Goal: Communication & Community: Participate in discussion

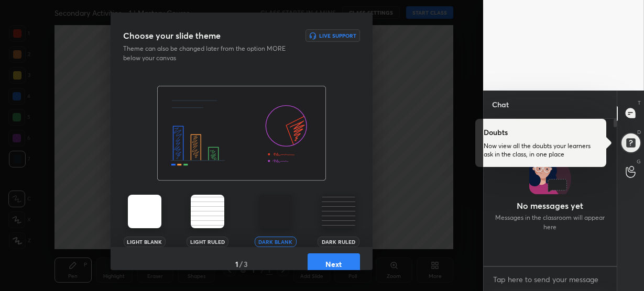
scroll to position [144, 130]
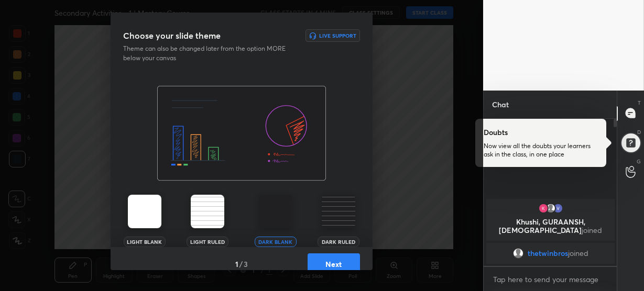
click at [331, 217] on img at bounding box center [339, 212] width 34 height 34
click at [331, 257] on button "Next" at bounding box center [333, 263] width 52 height 21
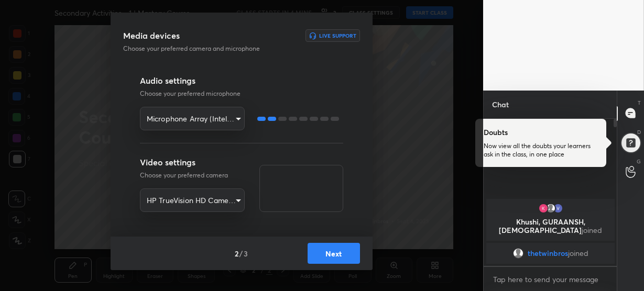
click at [330, 253] on button "Next" at bounding box center [333, 253] width 52 height 21
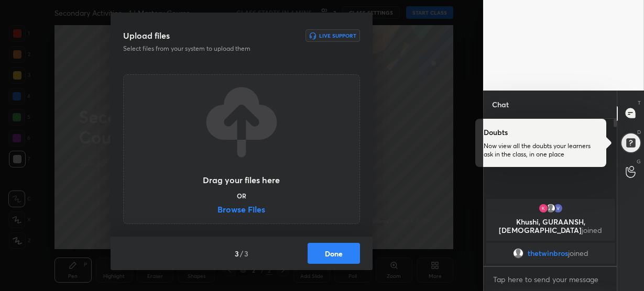
click at [252, 211] on label "Browse Files" at bounding box center [241, 210] width 48 height 11
click at [217, 211] on input "Browse Files" at bounding box center [217, 210] width 0 height 11
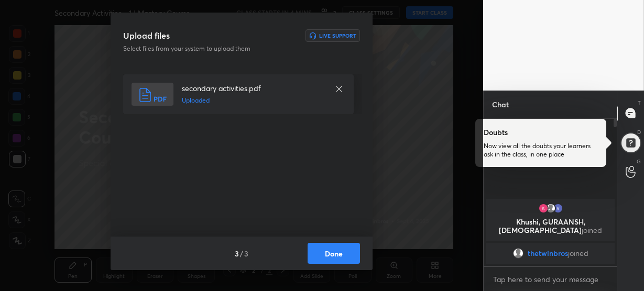
click at [326, 251] on button "Done" at bounding box center [333, 253] width 52 height 21
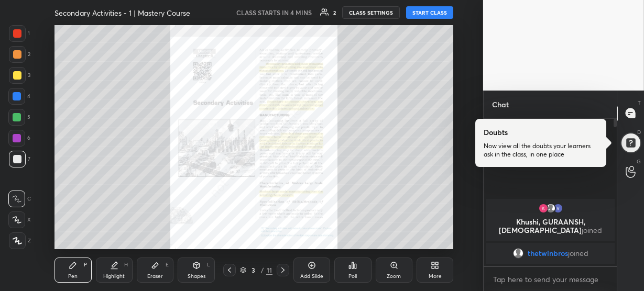
click at [387, 263] on div "Zoom" at bounding box center [394, 270] width 37 height 25
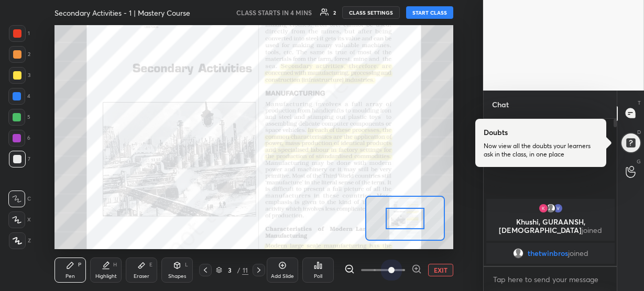
click at [387, 263] on span at bounding box center [383, 270] width 44 height 16
click at [415, 269] on icon at bounding box center [416, 269] width 3 height 0
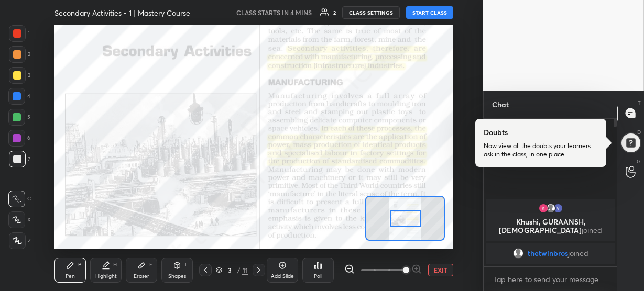
click at [346, 266] on icon at bounding box center [349, 269] width 7 height 7
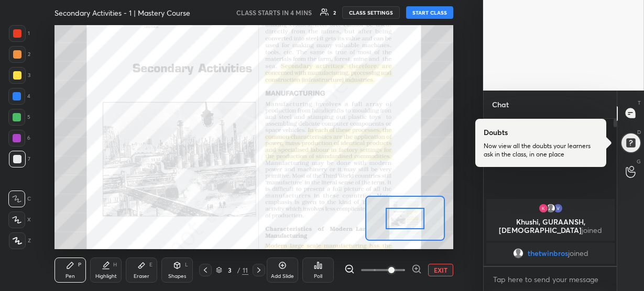
click at [429, 14] on button "START CLASS" at bounding box center [429, 12] width 47 height 13
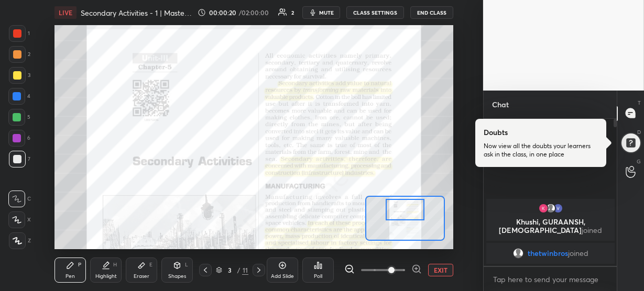
drag, startPoint x: 415, startPoint y: 214, endPoint x: 415, endPoint y: 205, distance: 8.9
click at [415, 205] on div at bounding box center [404, 209] width 39 height 21
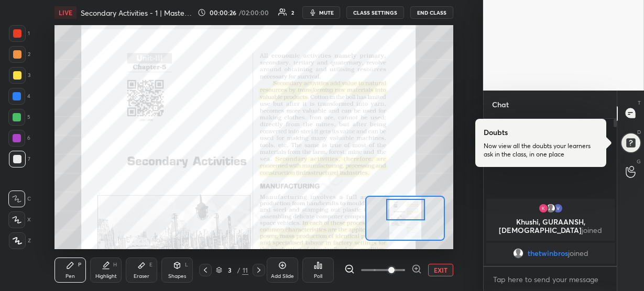
click at [415, 209] on div at bounding box center [405, 209] width 39 height 21
click at [632, 108] on icon at bounding box center [630, 113] width 11 height 11
click at [631, 148] on div at bounding box center [630, 143] width 24 height 24
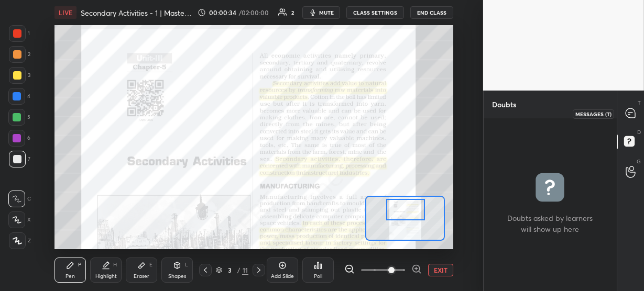
click at [630, 117] on icon at bounding box center [629, 112] width 9 height 9
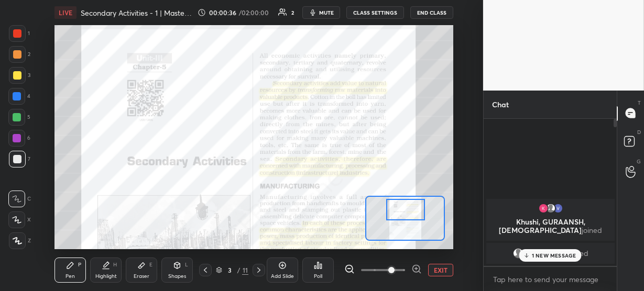
click at [553, 255] on p "1 NEW MESSAGE" at bounding box center [554, 255] width 45 height 6
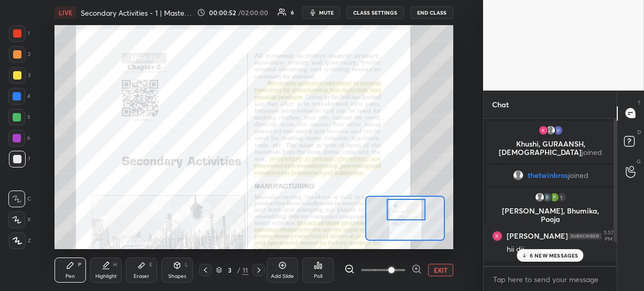
click at [413, 206] on div at bounding box center [406, 209] width 39 height 21
click at [530, 255] on p "6 NEW MESSAGES" at bounding box center [554, 255] width 49 height 6
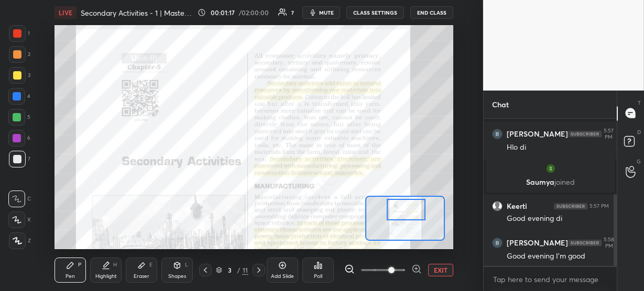
scroll to position [198, 0]
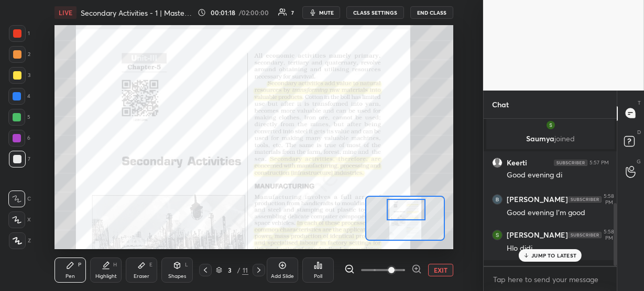
click at [17, 28] on div at bounding box center [17, 33] width 17 height 17
click at [536, 253] on p "JUMP TO LATEST" at bounding box center [553, 255] width 45 height 6
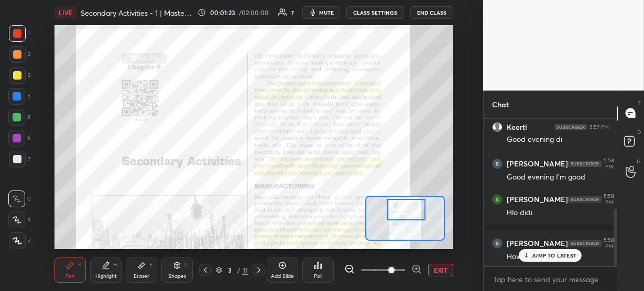
click at [16, 237] on icon at bounding box center [17, 240] width 9 height 7
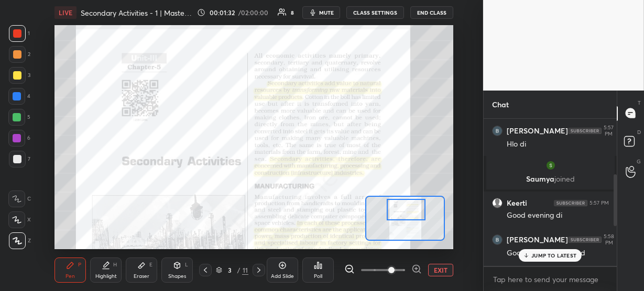
click at [558, 252] on p "JUMP TO LATEST" at bounding box center [553, 255] width 45 height 6
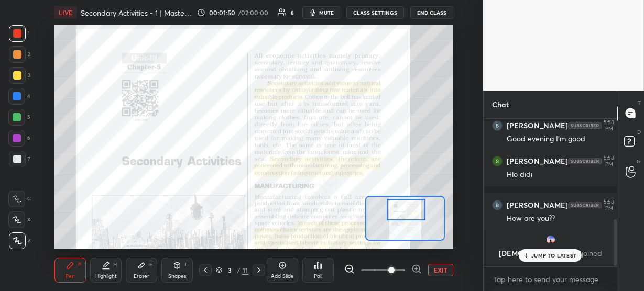
scroll to position [316, 0]
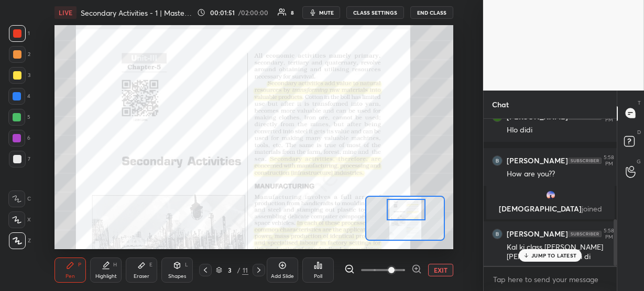
click at [548, 258] on p "JUMP TO LATEST" at bounding box center [553, 255] width 45 height 6
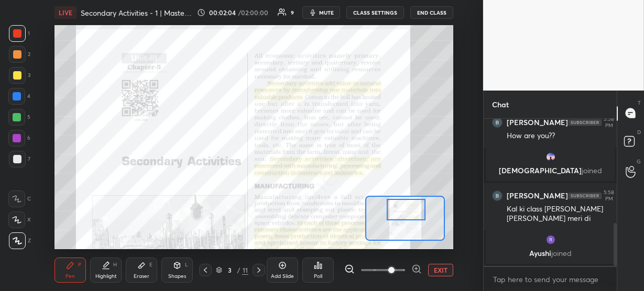
scroll to position [390, 0]
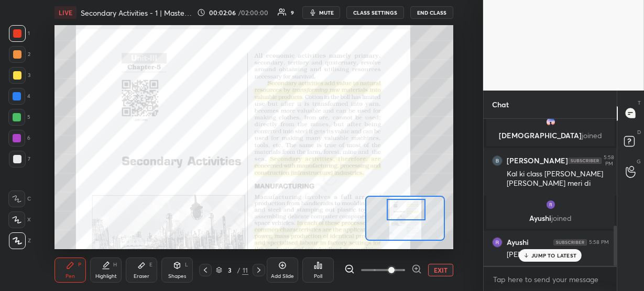
click at [548, 258] on p "JUMP TO LATEST" at bounding box center [553, 255] width 45 height 6
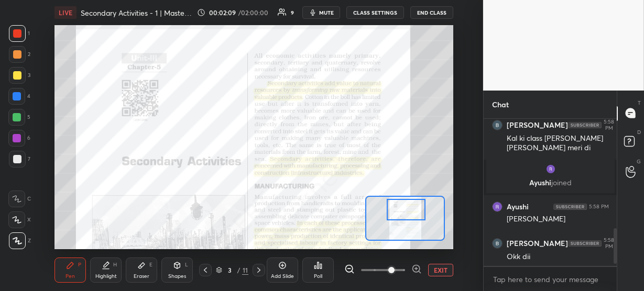
scroll to position [461, 0]
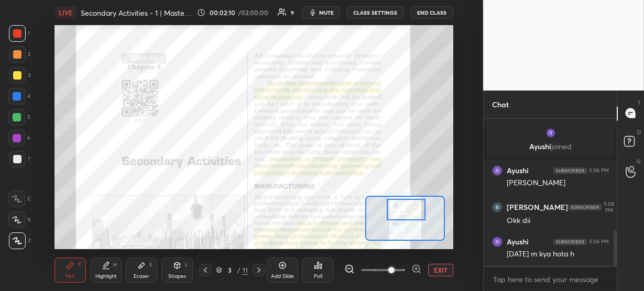
click at [541, 256] on div "[PERSON_NAME] joined [PERSON_NAME] 5:58 PM Kal ki class [PERSON_NAME] [PERSON_N…" at bounding box center [550, 192] width 134 height 147
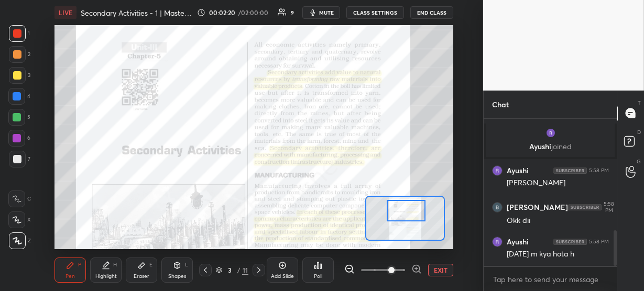
click at [404, 213] on div at bounding box center [406, 210] width 39 height 21
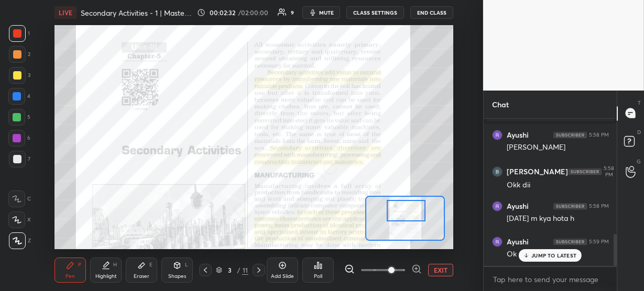
scroll to position [534, 0]
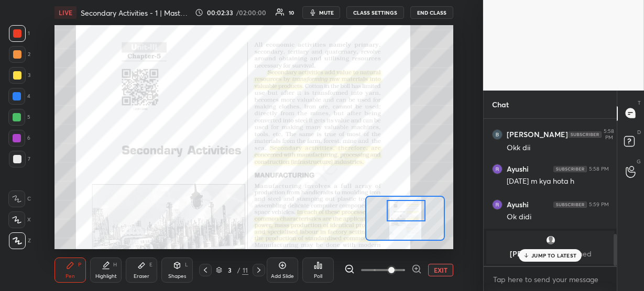
click at [533, 252] on p "JUMP TO LATEST" at bounding box center [553, 255] width 45 height 6
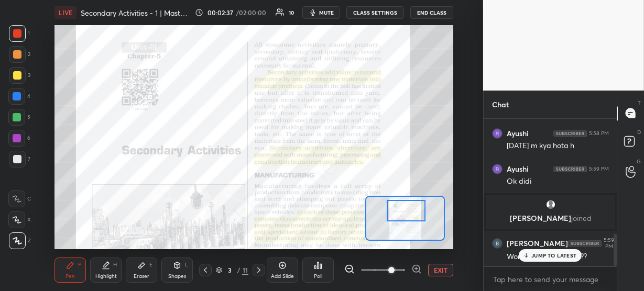
click at [539, 256] on p "JUMP TO LATEST" at bounding box center [553, 255] width 45 height 6
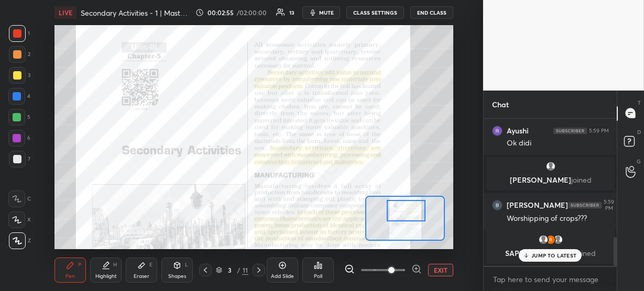
scroll to position [609, 0]
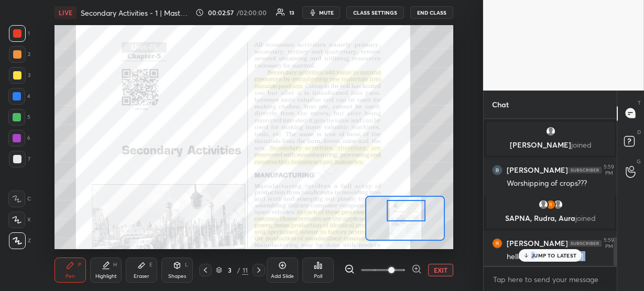
click at [535, 253] on div "[PERSON_NAME] 5:57 PM Good evening di [GEOGRAPHIC_DATA][PERSON_NAME] 5:58 PM Go…" at bounding box center [549, 192] width 133 height 147
click at [535, 253] on p "JUMP TO LATEST" at bounding box center [553, 255] width 45 height 6
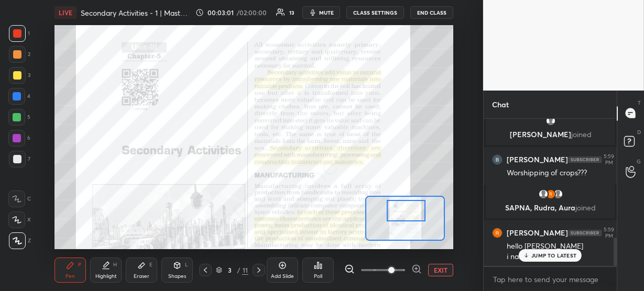
scroll to position [655, 0]
click at [541, 253] on div "[PERSON_NAME] 5:58 PM Good evening I'm good [PERSON_NAME] 5:58 PM Hlo didi [PER…" at bounding box center [549, 192] width 133 height 147
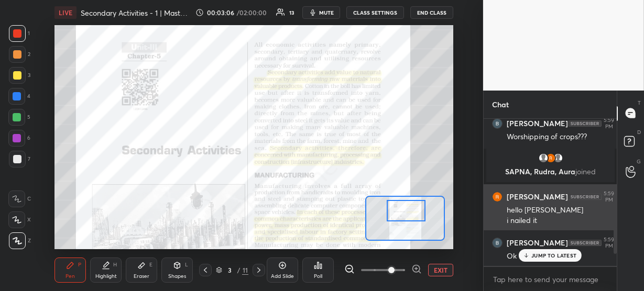
scroll to position [588, 0]
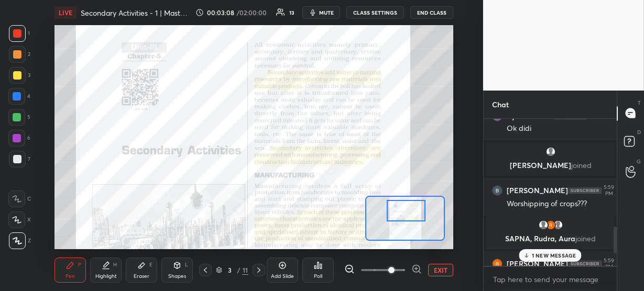
click at [533, 256] on p "1 NEW MESSAGE" at bounding box center [554, 255] width 45 height 6
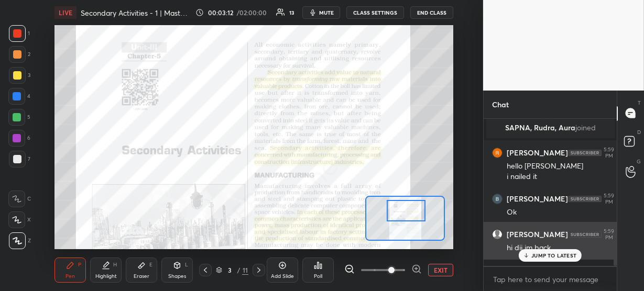
scroll to position [734, 0]
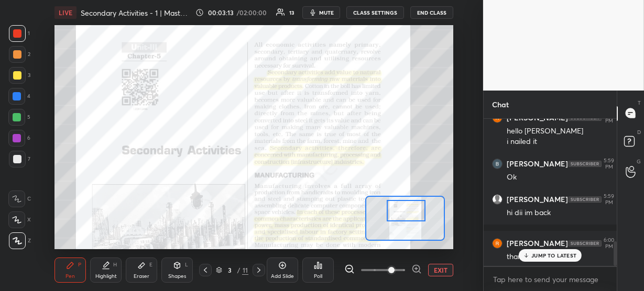
click at [551, 258] on p "JUMP TO LATEST" at bounding box center [553, 255] width 45 height 6
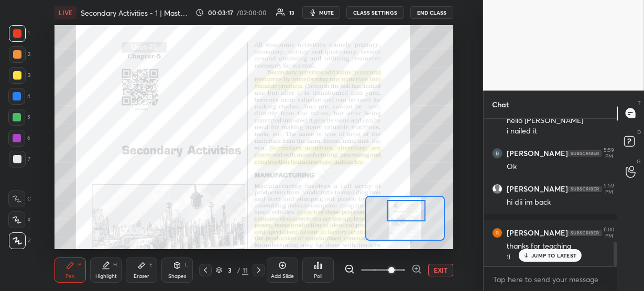
click at [551, 258] on p "JUMP TO LATEST" at bounding box center [553, 255] width 45 height 6
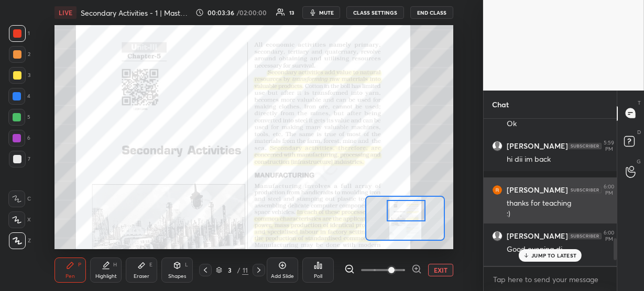
scroll to position [777, 0]
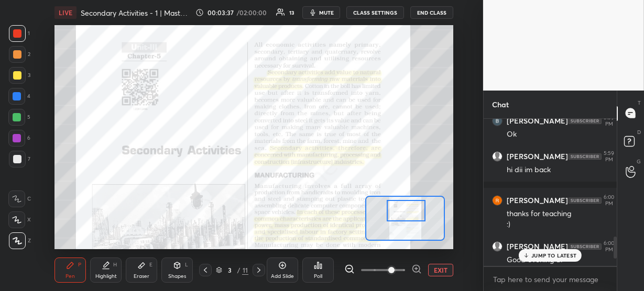
click at [543, 255] on p "JUMP TO LATEST" at bounding box center [553, 255] width 45 height 6
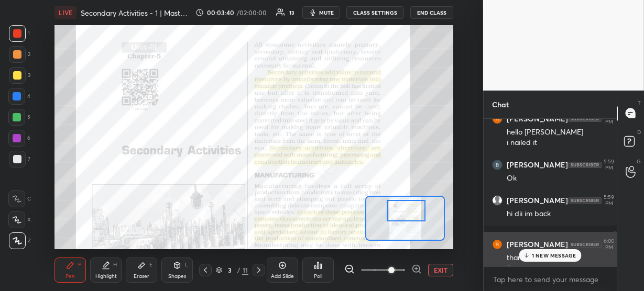
scroll to position [733, 0]
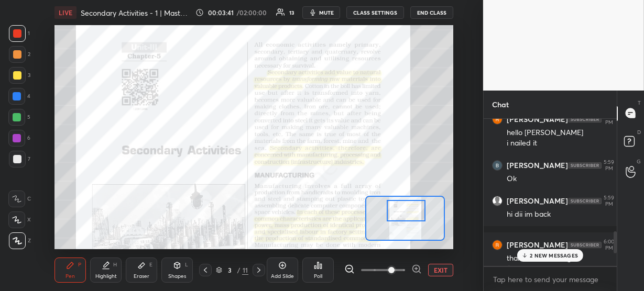
click at [537, 256] on p "2 NEW MESSAGES" at bounding box center [554, 255] width 48 height 6
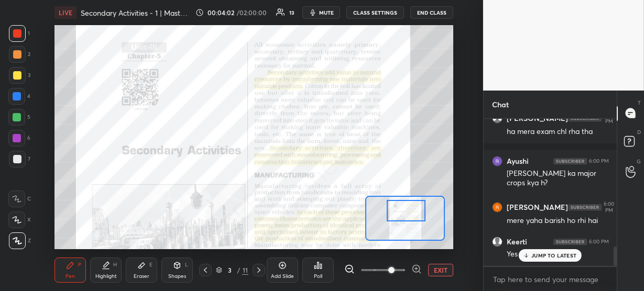
scroll to position [976, 0]
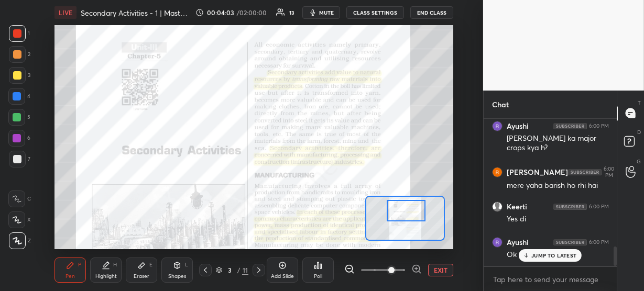
click at [530, 255] on div "JUMP TO LATEST" at bounding box center [550, 255] width 63 height 13
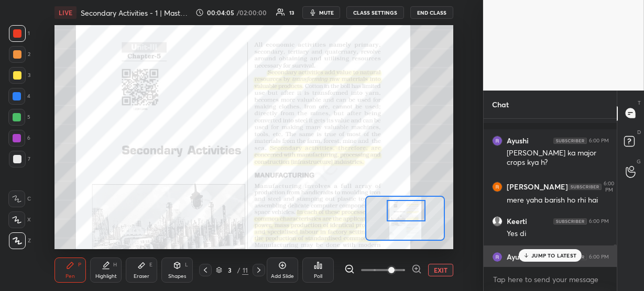
scroll to position [961, 0]
click at [549, 257] on p "JUMP TO LATEST" at bounding box center [553, 255] width 45 height 6
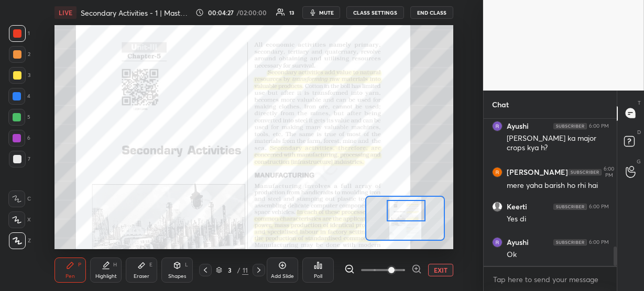
click at [406, 206] on div at bounding box center [406, 210] width 39 height 21
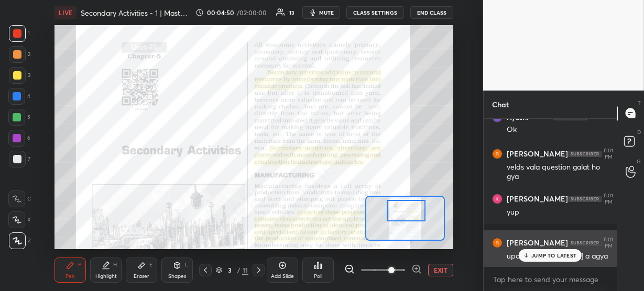
scroll to position [1139, 0]
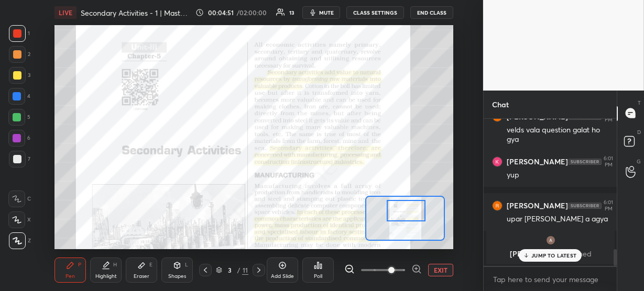
click at [543, 251] on div "JUMP TO LATEST" at bounding box center [550, 255] width 63 height 13
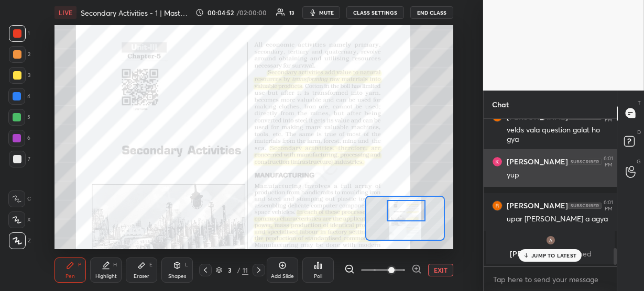
scroll to position [1129, 0]
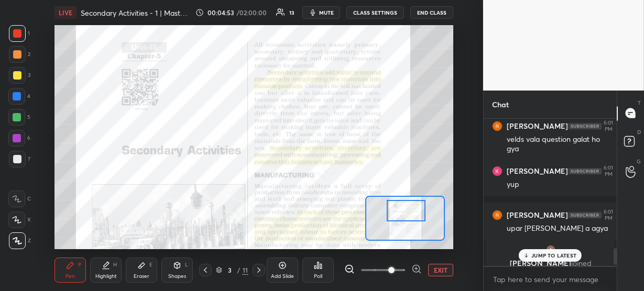
click at [545, 253] on p "JUMP TO LATEST" at bounding box center [553, 255] width 45 height 6
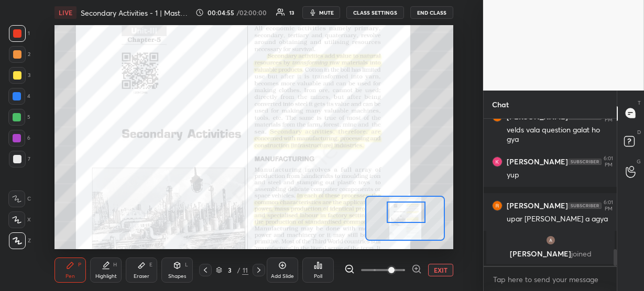
click at [412, 213] on div at bounding box center [406, 212] width 39 height 21
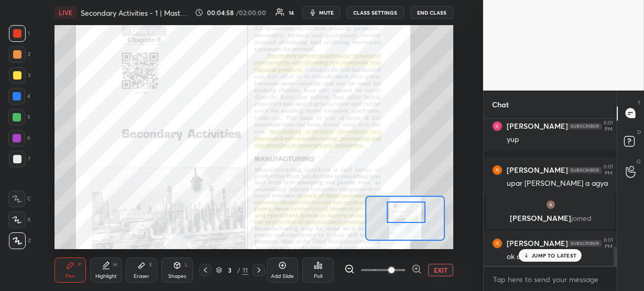
click at [554, 257] on p "JUMP TO LATEST" at bounding box center [553, 255] width 45 height 6
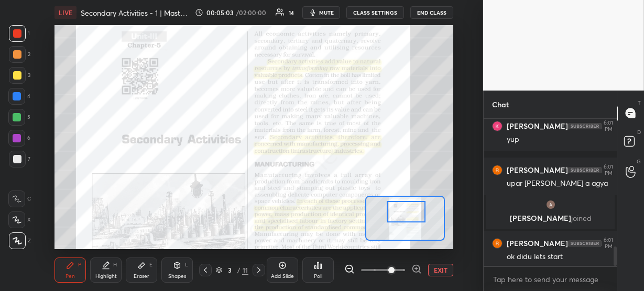
click at [409, 212] on div at bounding box center [406, 211] width 39 height 21
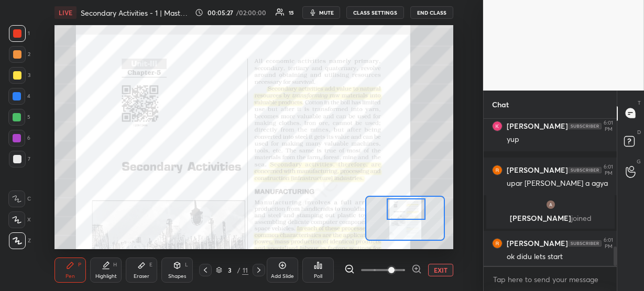
click at [405, 208] on div at bounding box center [406, 208] width 39 height 21
click at [142, 266] on icon at bounding box center [141, 266] width 6 height 6
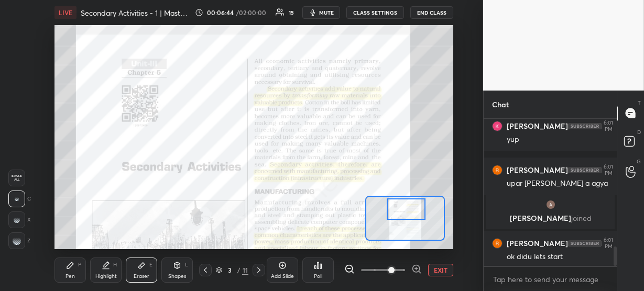
click at [69, 275] on div "Pen" at bounding box center [69, 276] width 9 height 5
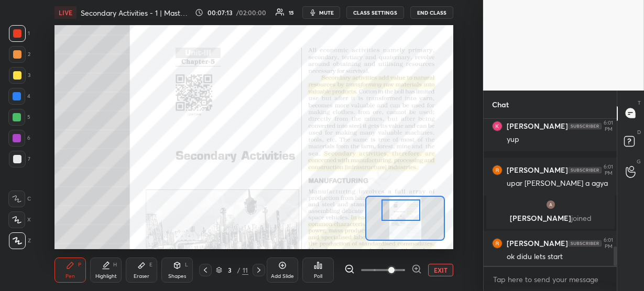
drag, startPoint x: 400, startPoint y: 212, endPoint x: 394, endPoint y: 214, distance: 5.5
click at [394, 214] on div at bounding box center [400, 210] width 39 height 21
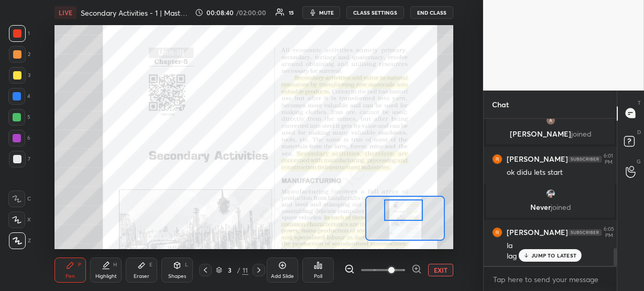
scroll to position [1085, 0]
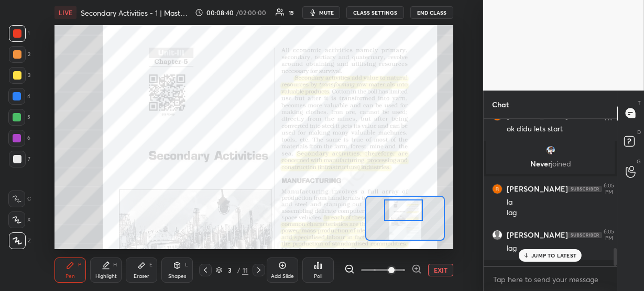
click at [407, 211] on div at bounding box center [403, 210] width 39 height 21
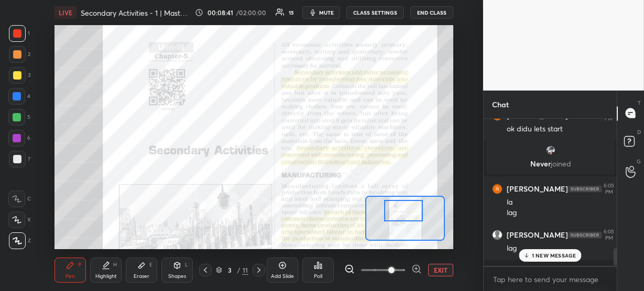
click at [543, 258] on p "1 NEW MESSAGE" at bounding box center [554, 255] width 45 height 6
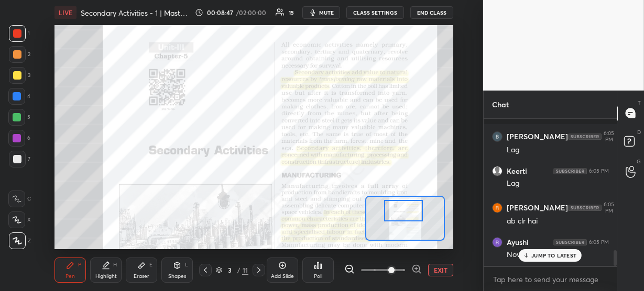
scroll to position [1272, 0]
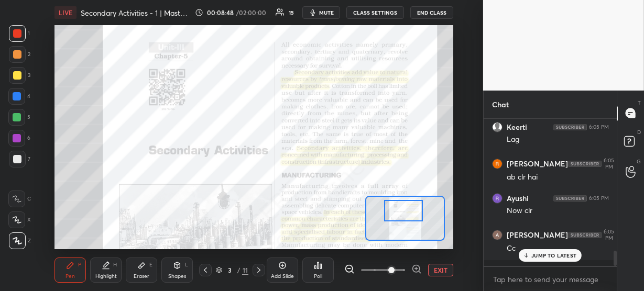
click at [538, 252] on p "JUMP TO LATEST" at bounding box center [553, 255] width 45 height 6
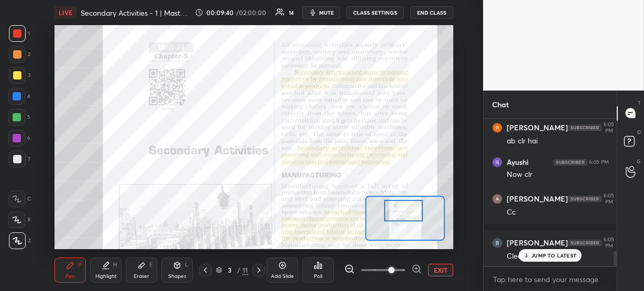
scroll to position [1345, 0]
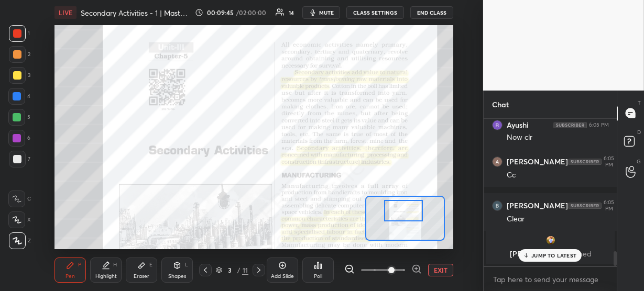
click at [560, 257] on p "JUMP TO LATEST" at bounding box center [553, 255] width 45 height 6
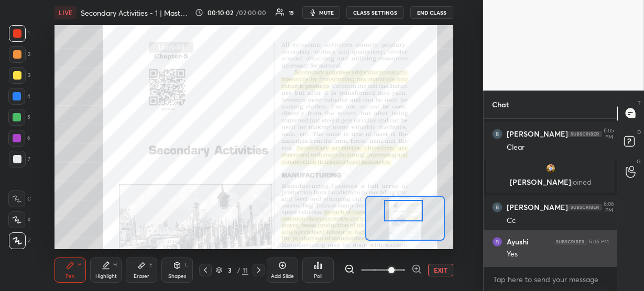
scroll to position [1321, 0]
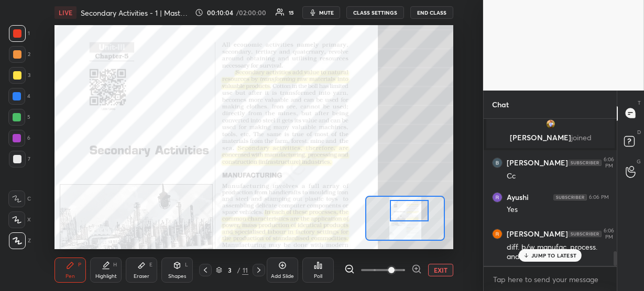
drag, startPoint x: 404, startPoint y: 211, endPoint x: 410, endPoint y: 211, distance: 5.8
click at [410, 211] on div at bounding box center [409, 210] width 39 height 21
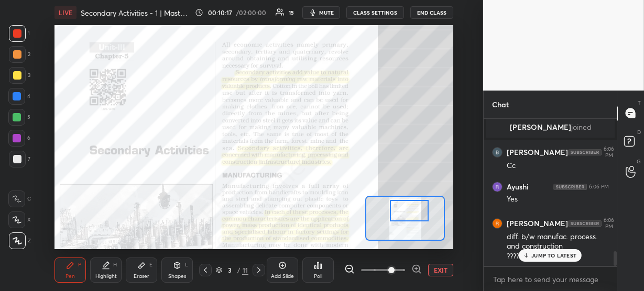
click at [544, 258] on p "JUMP TO LATEST" at bounding box center [553, 255] width 45 height 6
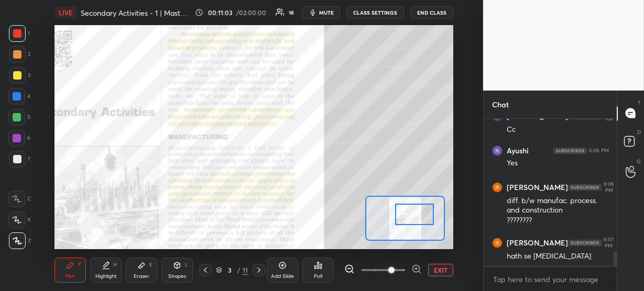
drag, startPoint x: 411, startPoint y: 205, endPoint x: 416, endPoint y: 209, distance: 6.8
click at [416, 209] on div at bounding box center [414, 214] width 39 height 21
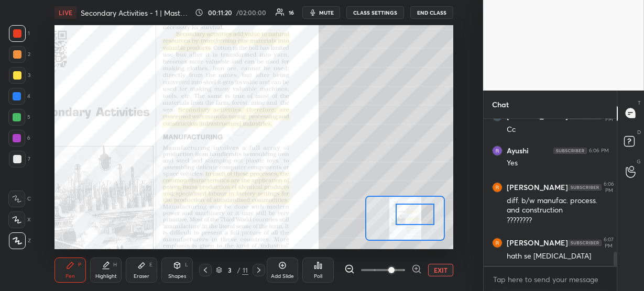
scroll to position [1403, 0]
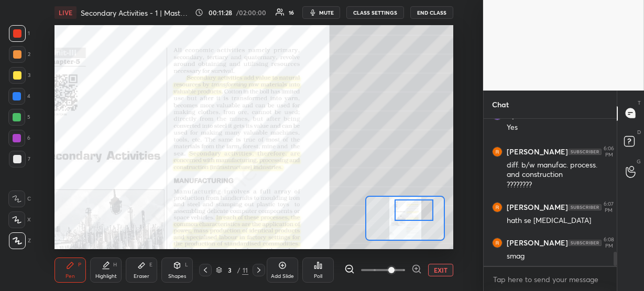
click at [409, 207] on div at bounding box center [413, 210] width 39 height 21
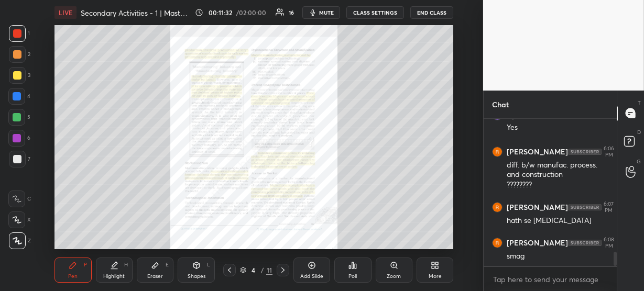
click at [392, 269] on icon at bounding box center [394, 265] width 8 height 8
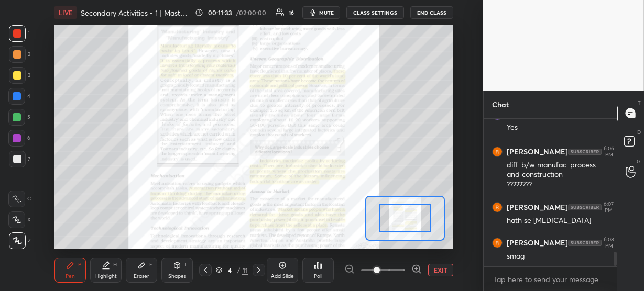
click at [415, 268] on icon at bounding box center [416, 269] width 10 height 10
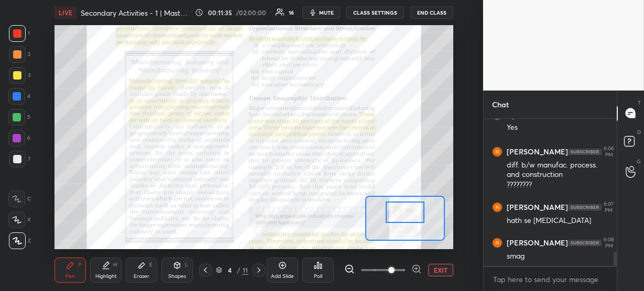
drag, startPoint x: 402, startPoint y: 220, endPoint x: 403, endPoint y: 212, distance: 7.9
click at [403, 212] on div at bounding box center [404, 212] width 39 height 21
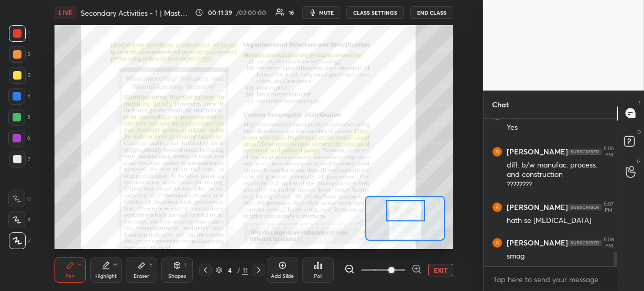
click at [413, 268] on icon at bounding box center [416, 269] width 7 height 7
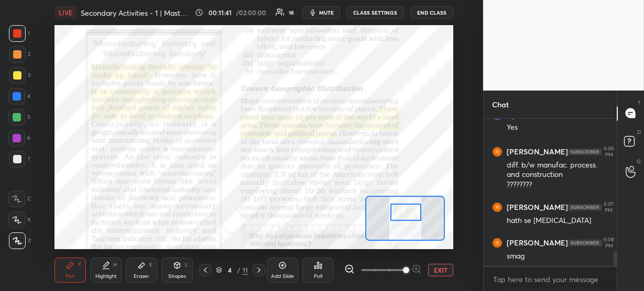
click at [406, 209] on div at bounding box center [405, 212] width 31 height 17
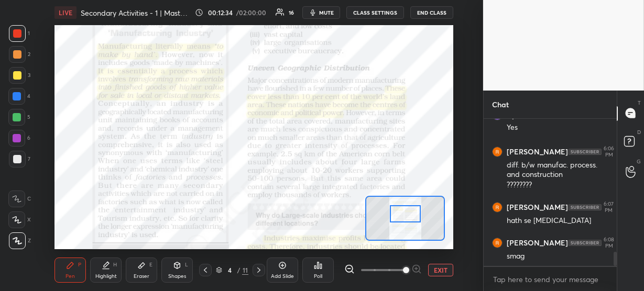
click at [404, 209] on div at bounding box center [405, 213] width 31 height 17
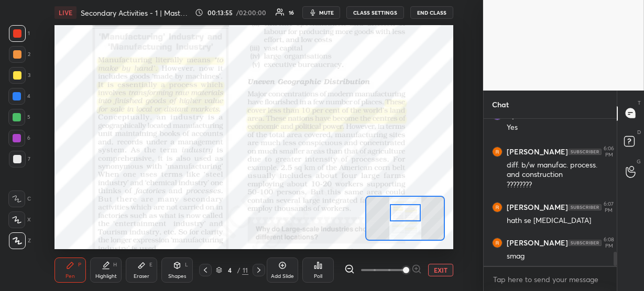
click at [399, 209] on div at bounding box center [405, 212] width 31 height 17
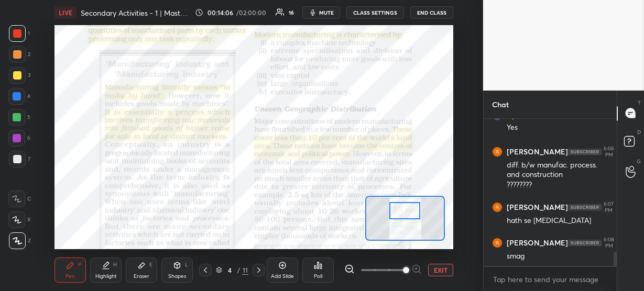
click at [396, 210] on div at bounding box center [404, 210] width 31 height 17
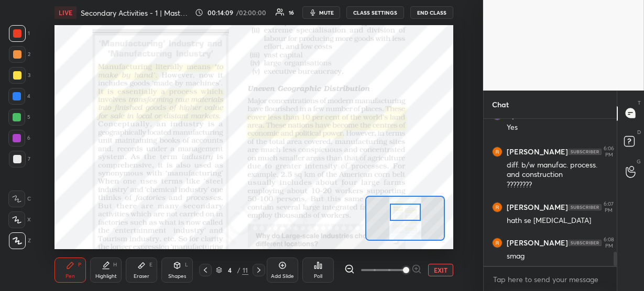
click at [401, 214] on div at bounding box center [405, 212] width 31 height 17
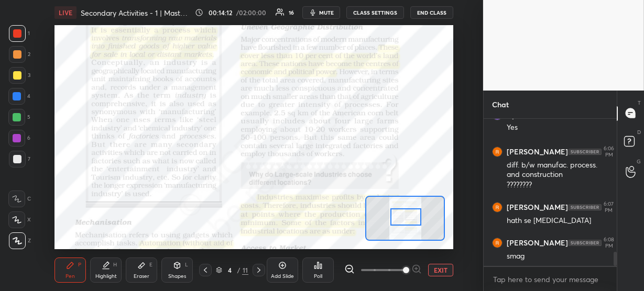
click at [401, 218] on div at bounding box center [405, 216] width 31 height 17
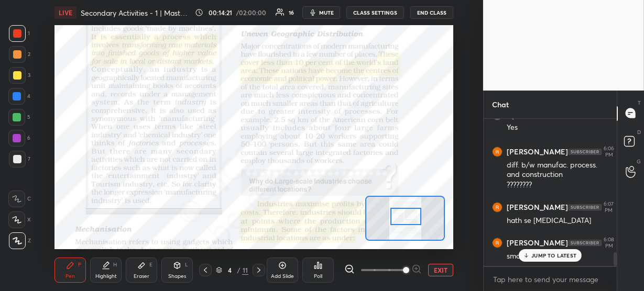
scroll to position [1438, 0]
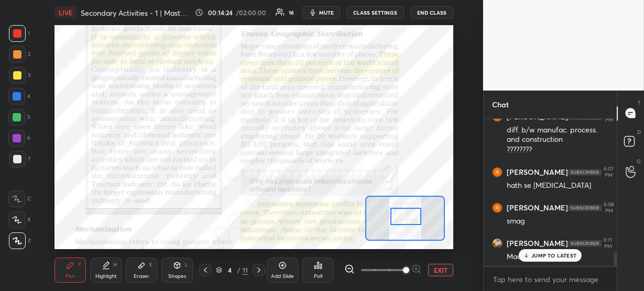
click at [529, 253] on icon at bounding box center [526, 255] width 7 height 6
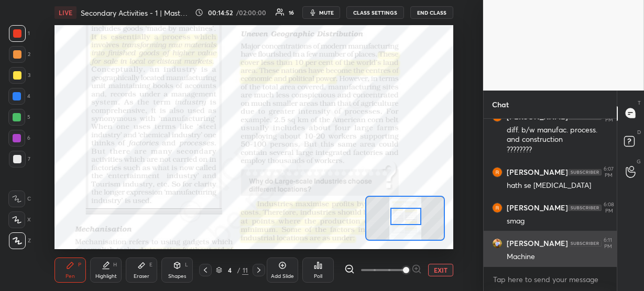
scroll to position [1476, 0]
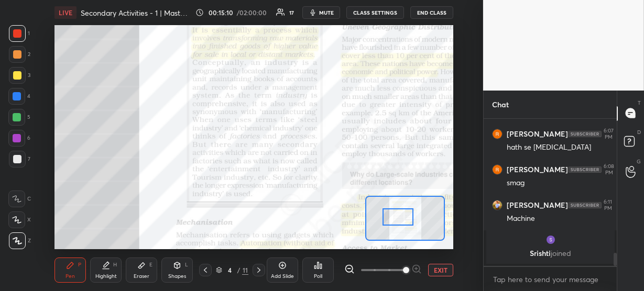
drag, startPoint x: 400, startPoint y: 220, endPoint x: 392, endPoint y: 220, distance: 7.9
click at [392, 220] on div at bounding box center [397, 216] width 31 height 17
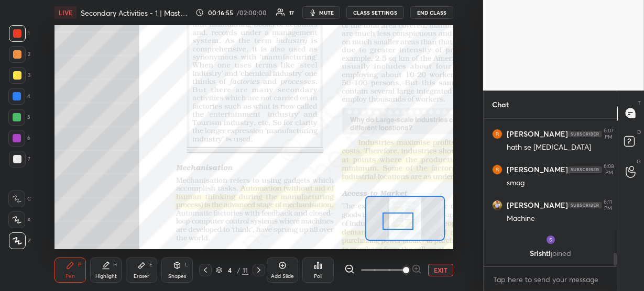
click at [394, 219] on div at bounding box center [397, 221] width 31 height 17
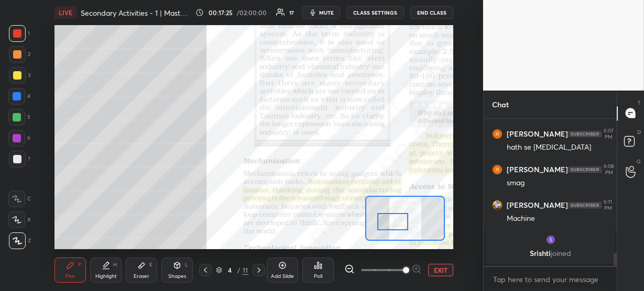
drag, startPoint x: 395, startPoint y: 219, endPoint x: 390, endPoint y: 221, distance: 6.0
click at [390, 221] on div at bounding box center [392, 221] width 31 height 17
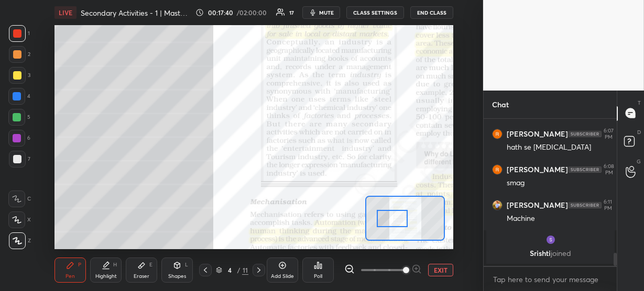
drag, startPoint x: 390, startPoint y: 219, endPoint x: 390, endPoint y: 214, distance: 5.3
click at [390, 214] on div at bounding box center [392, 218] width 31 height 17
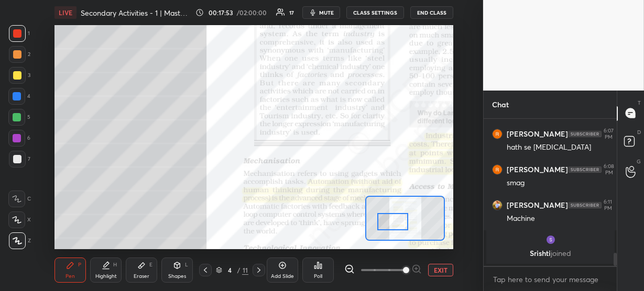
click at [388, 224] on div at bounding box center [392, 221] width 31 height 17
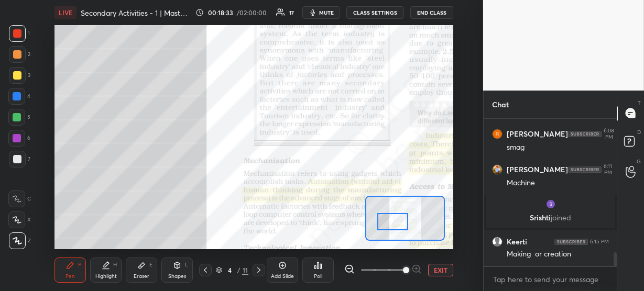
scroll to position [1452, 0]
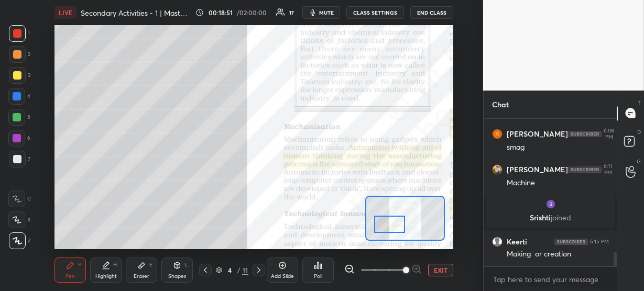
click at [396, 226] on div at bounding box center [389, 224] width 31 height 17
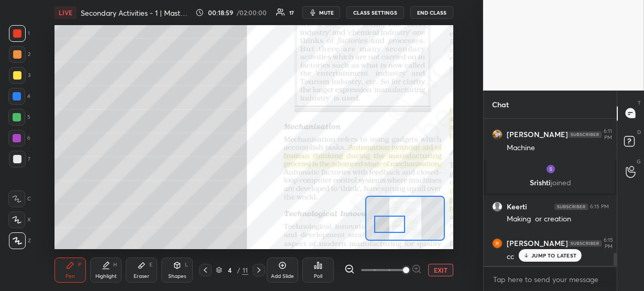
click at [536, 256] on p "JUMP TO LATEST" at bounding box center [553, 255] width 45 height 6
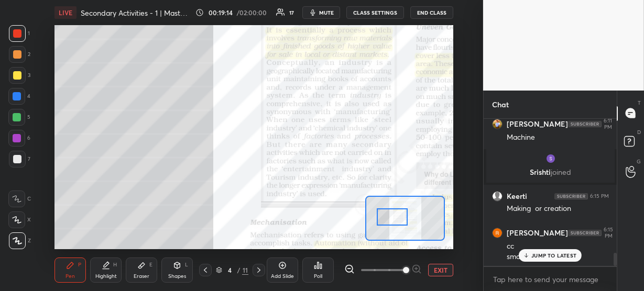
drag, startPoint x: 395, startPoint y: 229, endPoint x: 398, endPoint y: 222, distance: 7.3
click at [398, 222] on div at bounding box center [392, 216] width 31 height 17
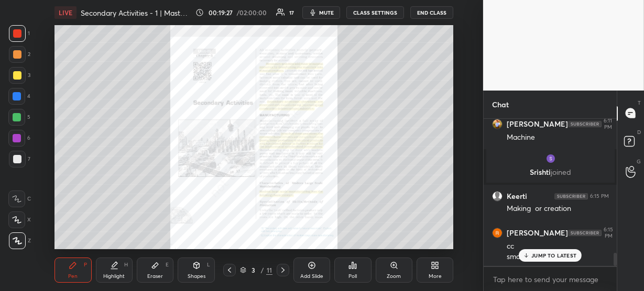
click at [398, 261] on icon at bounding box center [394, 265] width 8 height 8
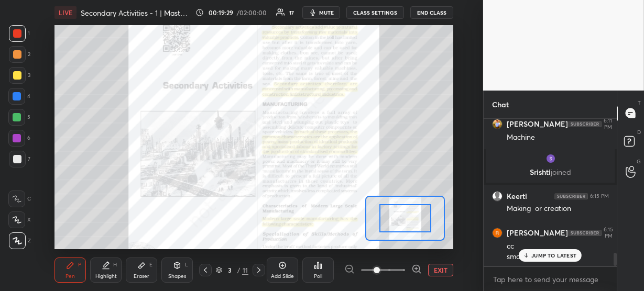
click at [536, 257] on p "JUMP TO LATEST" at bounding box center [553, 255] width 45 height 6
click at [415, 270] on icon at bounding box center [416, 269] width 10 height 10
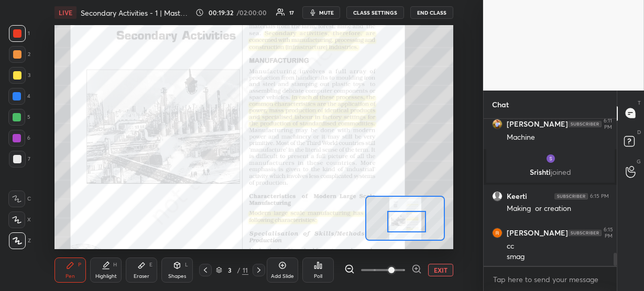
click at [411, 222] on div at bounding box center [406, 221] width 39 height 21
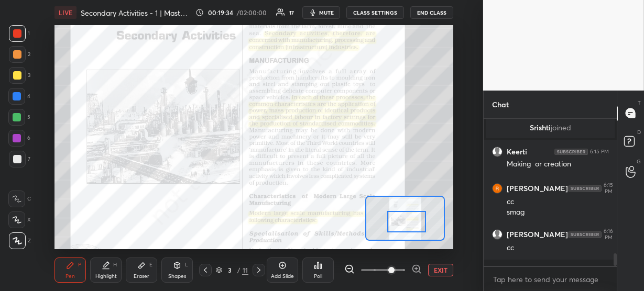
click at [414, 270] on icon at bounding box center [416, 269] width 10 height 10
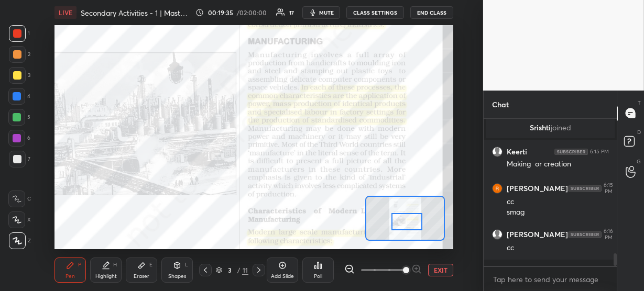
scroll to position [1578, 0]
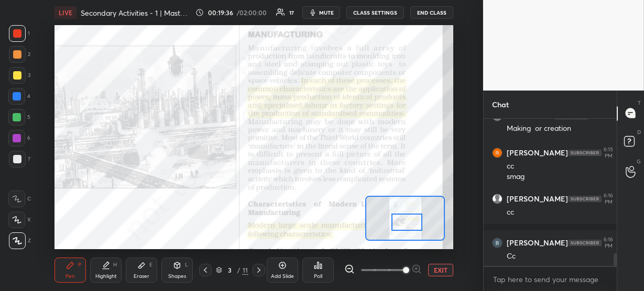
click at [409, 223] on div at bounding box center [406, 222] width 31 height 17
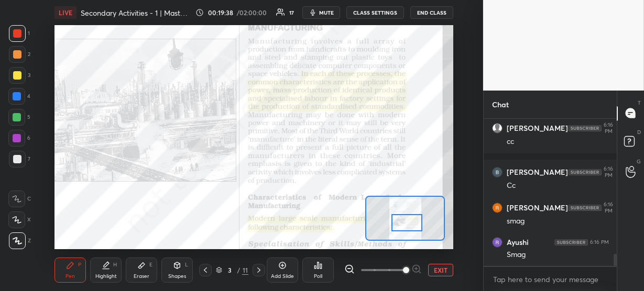
scroll to position [1685, 0]
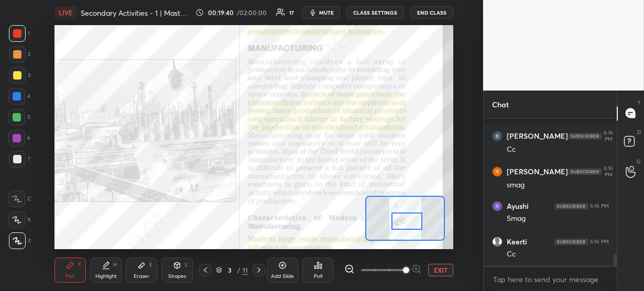
click at [404, 221] on div at bounding box center [406, 221] width 31 height 17
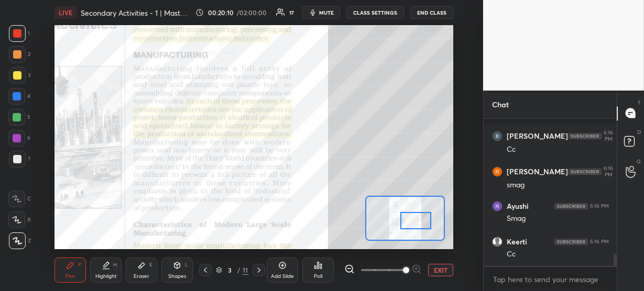
drag, startPoint x: 405, startPoint y: 223, endPoint x: 414, endPoint y: 223, distance: 8.9
click at [414, 223] on div at bounding box center [415, 220] width 31 height 17
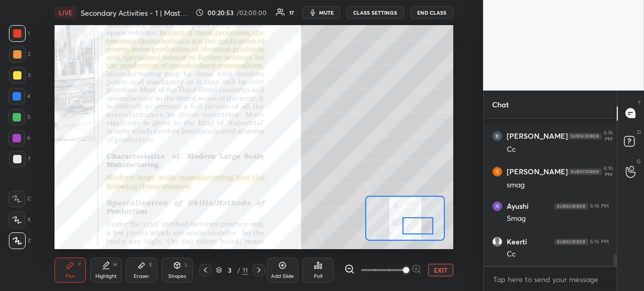
click at [411, 229] on div at bounding box center [417, 225] width 31 height 17
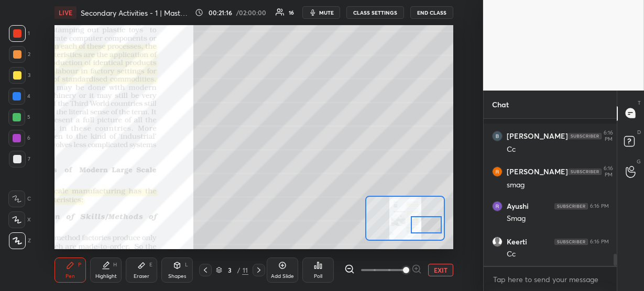
drag, startPoint x: 411, startPoint y: 228, endPoint x: 419, endPoint y: 228, distance: 8.4
click at [419, 228] on div at bounding box center [426, 224] width 31 height 17
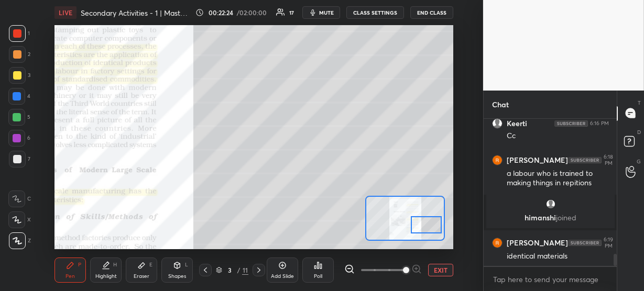
scroll to position [1670, 0]
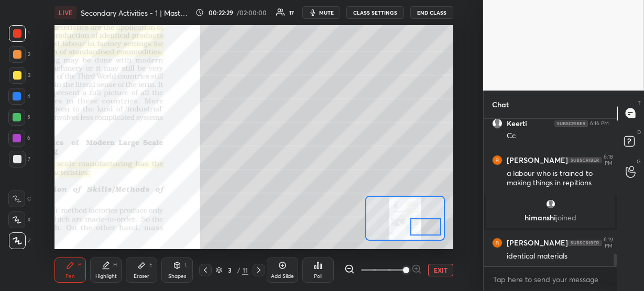
click at [430, 223] on div at bounding box center [425, 226] width 31 height 17
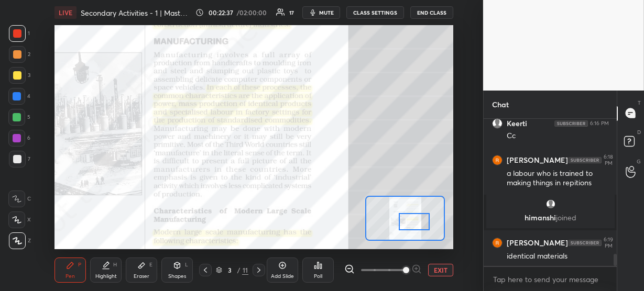
drag, startPoint x: 429, startPoint y: 223, endPoint x: 417, endPoint y: 218, distance: 12.9
click at [417, 218] on div at bounding box center [414, 221] width 31 height 17
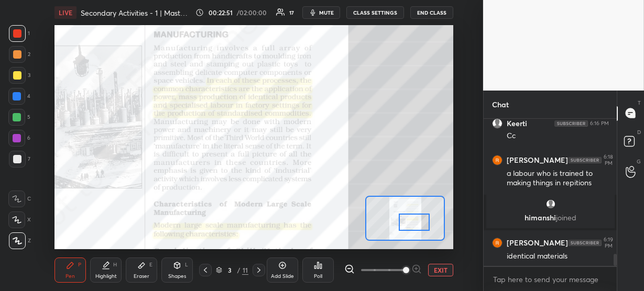
scroll to position [1705, 0]
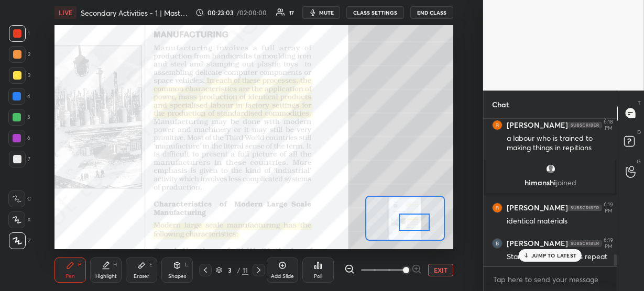
click at [531, 258] on div "JUMP TO LATEST" at bounding box center [550, 255] width 63 height 13
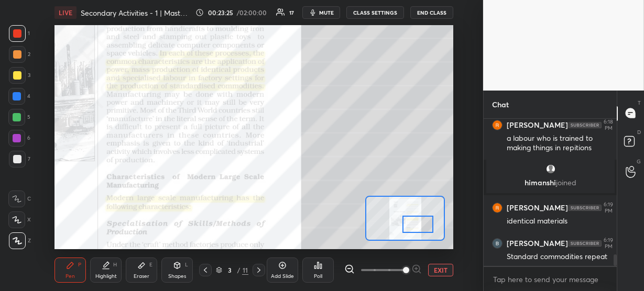
click at [423, 222] on div at bounding box center [417, 224] width 31 height 17
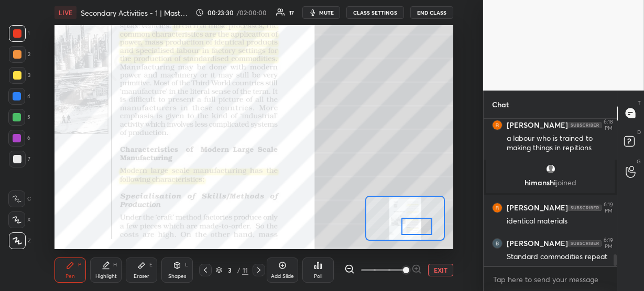
click at [423, 224] on div at bounding box center [416, 226] width 31 height 17
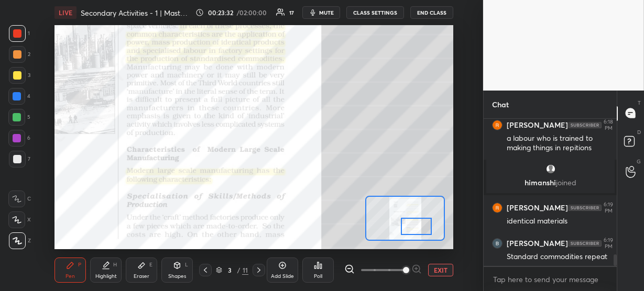
click at [423, 224] on div at bounding box center [416, 226] width 31 height 17
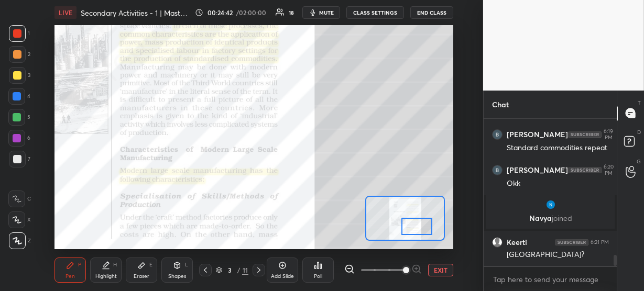
scroll to position [1850, 0]
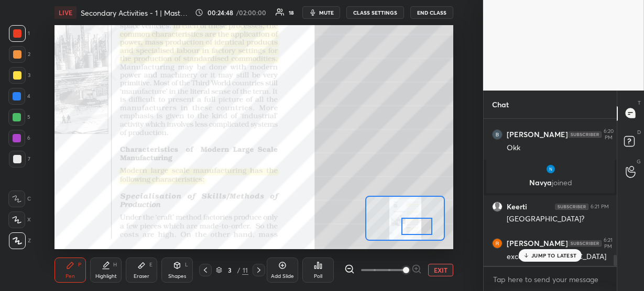
click at [546, 252] on p "JUMP TO LATEST" at bounding box center [553, 255] width 45 height 6
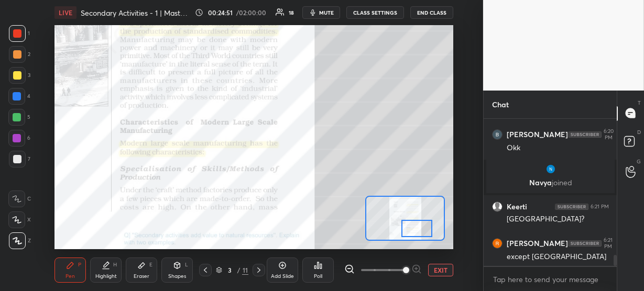
click at [426, 224] on div at bounding box center [416, 228] width 31 height 17
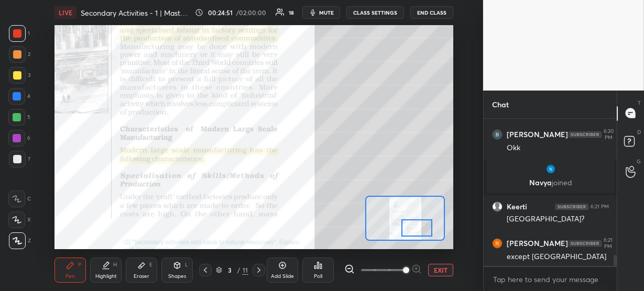
scroll to position [1886, 0]
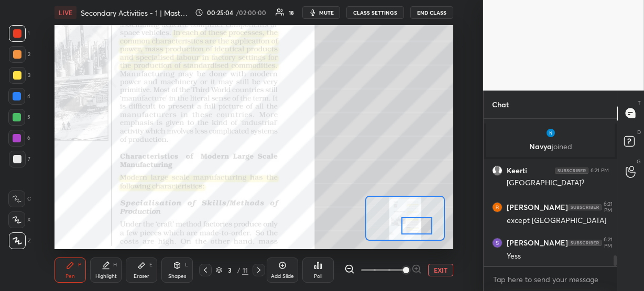
click at [417, 222] on div at bounding box center [416, 225] width 31 height 17
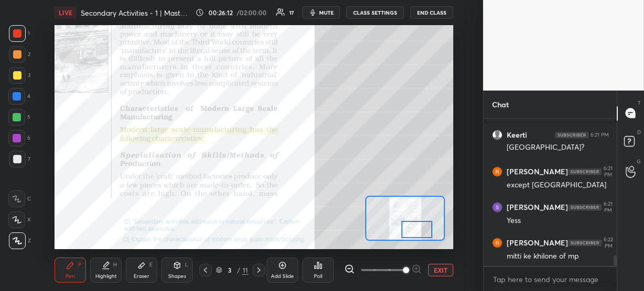
click at [406, 233] on div at bounding box center [416, 229] width 31 height 17
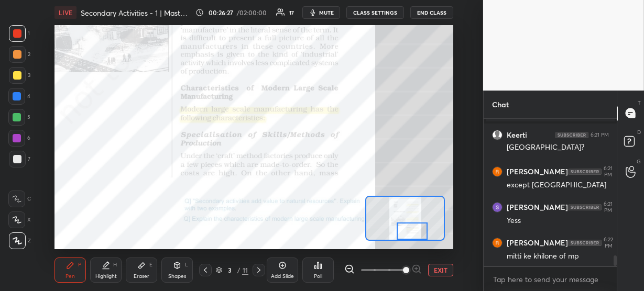
drag, startPoint x: 423, startPoint y: 230, endPoint x: 418, endPoint y: 232, distance: 5.5
click at [418, 232] on div at bounding box center [411, 231] width 31 height 17
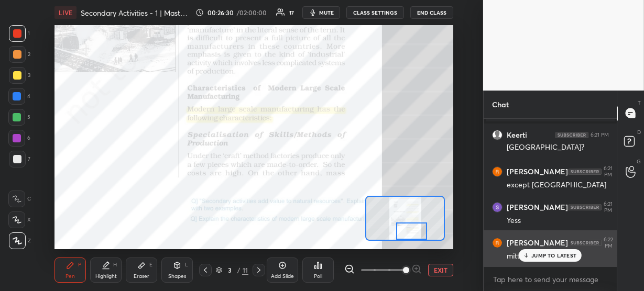
scroll to position [1957, 0]
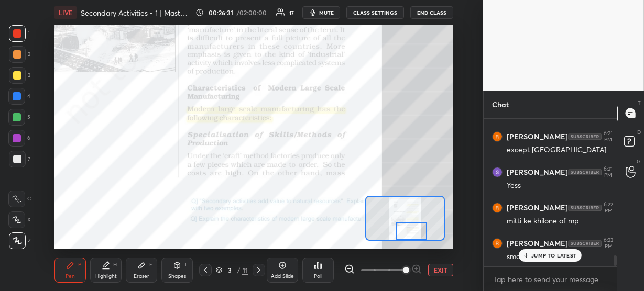
click at [559, 256] on p "JUMP TO LATEST" at bounding box center [553, 255] width 45 height 6
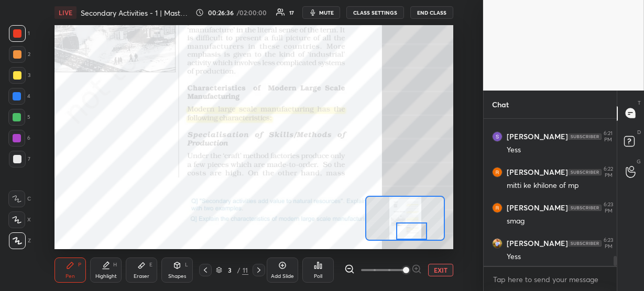
scroll to position [2037, 0]
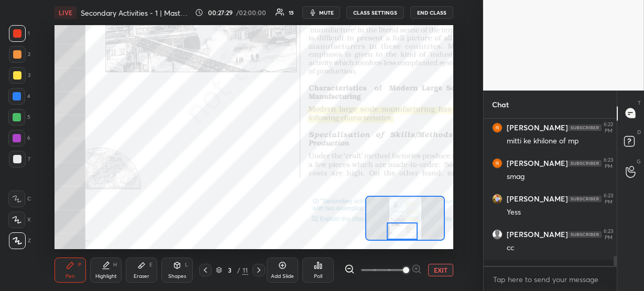
drag, startPoint x: 413, startPoint y: 234, endPoint x: 404, endPoint y: 234, distance: 9.4
click at [404, 234] on div at bounding box center [402, 231] width 31 height 17
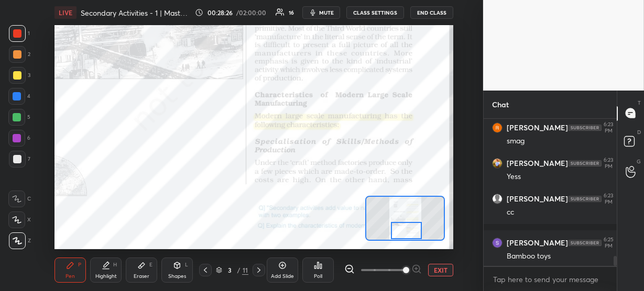
click at [411, 233] on div at bounding box center [406, 230] width 31 height 17
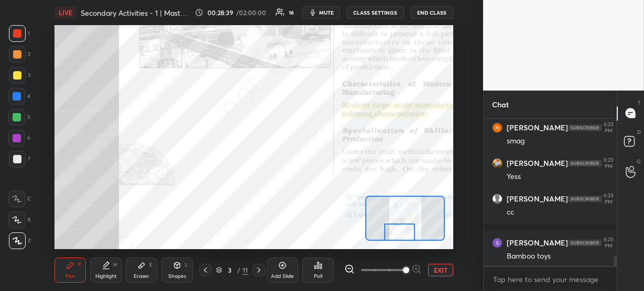
drag, startPoint x: 411, startPoint y: 232, endPoint x: 404, endPoint y: 237, distance: 8.6
click at [404, 237] on div at bounding box center [399, 232] width 31 height 17
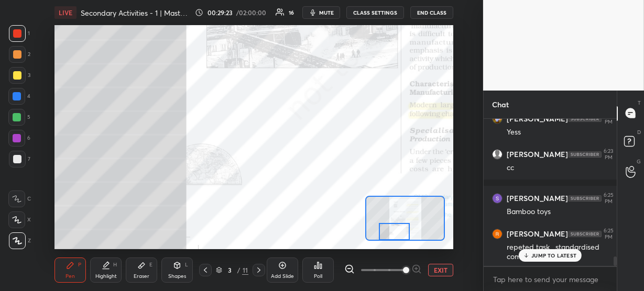
drag, startPoint x: 398, startPoint y: 232, endPoint x: 391, endPoint y: 231, distance: 7.4
click at [391, 231] on div at bounding box center [394, 231] width 31 height 17
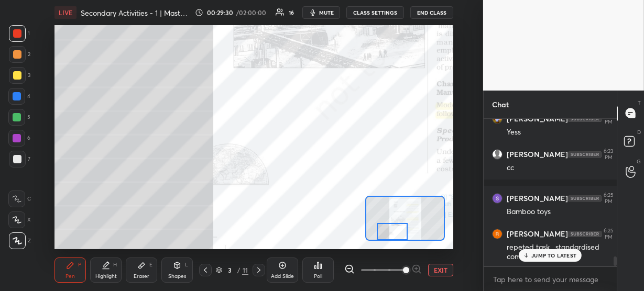
scroll to position [2153, 0]
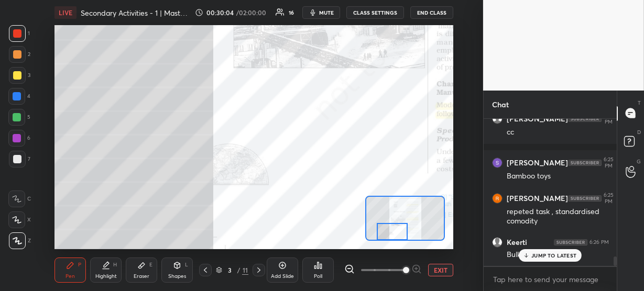
click at [391, 231] on div at bounding box center [392, 231] width 31 height 17
click at [532, 256] on p "JUMP TO LATEST" at bounding box center [553, 255] width 45 height 6
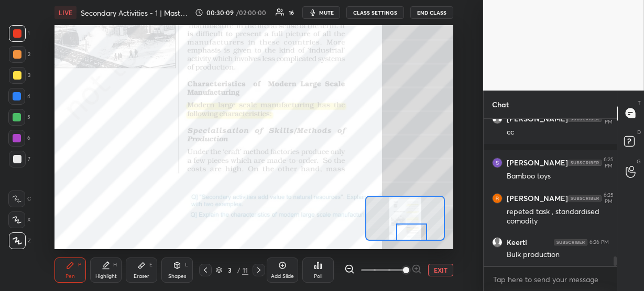
drag, startPoint x: 394, startPoint y: 228, endPoint x: 414, endPoint y: 231, distance: 19.7
click at [414, 231] on div at bounding box center [411, 232] width 31 height 17
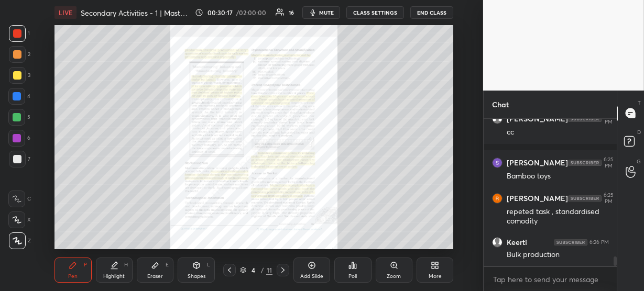
click at [396, 271] on div "Zoom" at bounding box center [394, 270] width 37 height 25
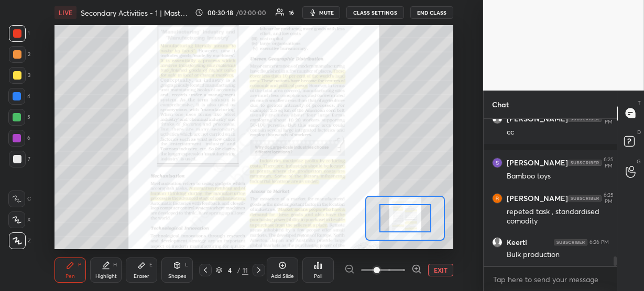
click at [413, 269] on icon at bounding box center [416, 269] width 10 height 10
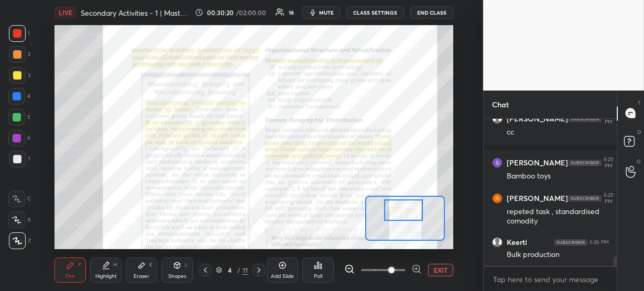
drag, startPoint x: 412, startPoint y: 221, endPoint x: 410, endPoint y: 212, distance: 9.0
click at [410, 212] on div at bounding box center [403, 210] width 39 height 21
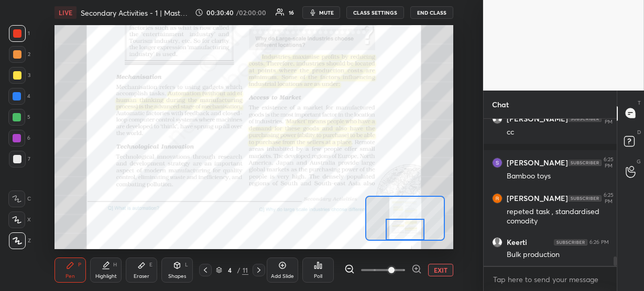
drag, startPoint x: 410, startPoint y: 207, endPoint x: 411, endPoint y: 226, distance: 19.4
click at [411, 226] on div at bounding box center [404, 229] width 39 height 21
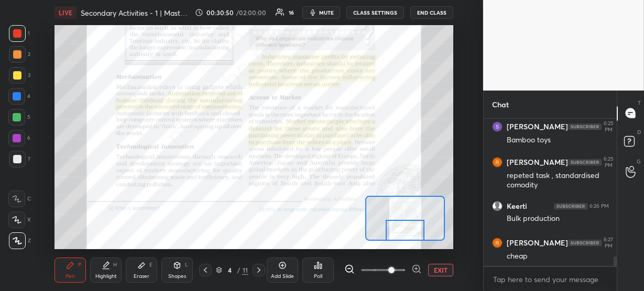
click at [412, 231] on div at bounding box center [404, 230] width 39 height 21
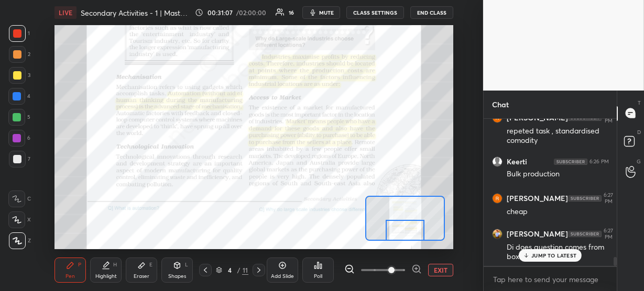
click at [553, 250] on div "JUMP TO LATEST" at bounding box center [550, 255] width 63 height 13
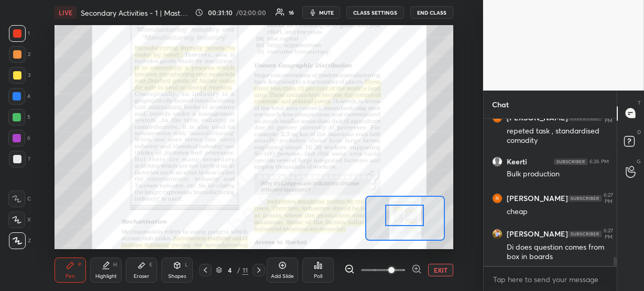
drag, startPoint x: 415, startPoint y: 227, endPoint x: 414, endPoint y: 212, distance: 15.2
click at [414, 212] on div at bounding box center [404, 215] width 39 height 21
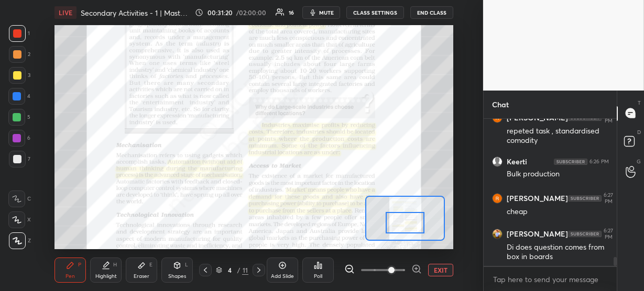
scroll to position [2269, 0]
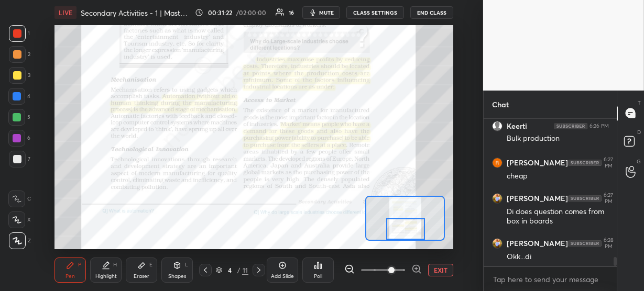
drag, startPoint x: 407, startPoint y: 211, endPoint x: 409, endPoint y: 222, distance: 11.6
click at [409, 222] on div at bounding box center [405, 228] width 39 height 21
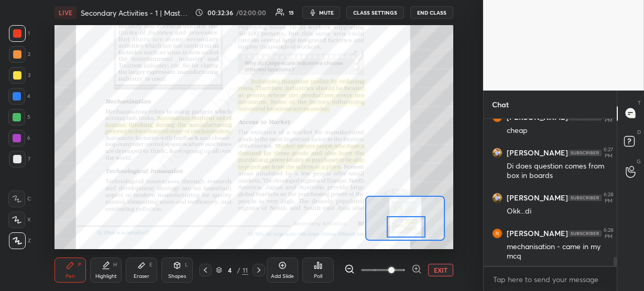
scroll to position [2367, 0]
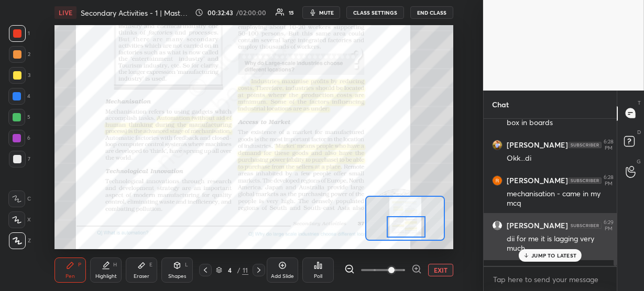
click at [538, 248] on div "dii for me it is lagging very much" at bounding box center [557, 244] width 102 height 20
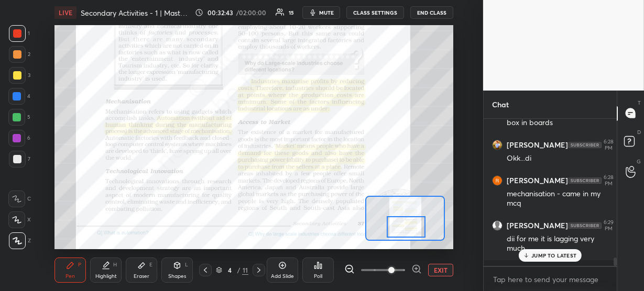
click at [538, 253] on p "JUMP TO LATEST" at bounding box center [553, 255] width 45 height 6
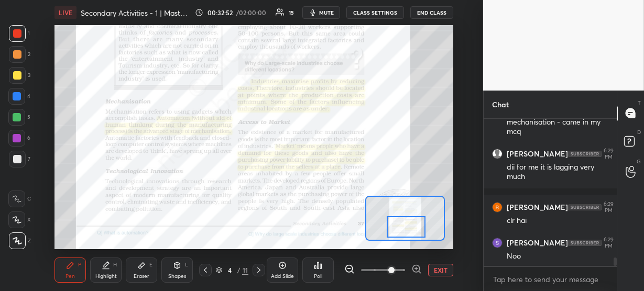
click at [530, 255] on div "Noo" at bounding box center [557, 256] width 102 height 10
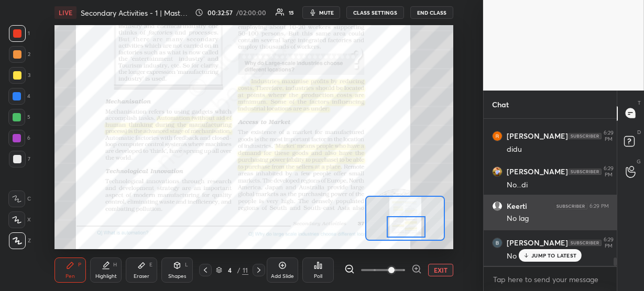
scroll to position [2600, 0]
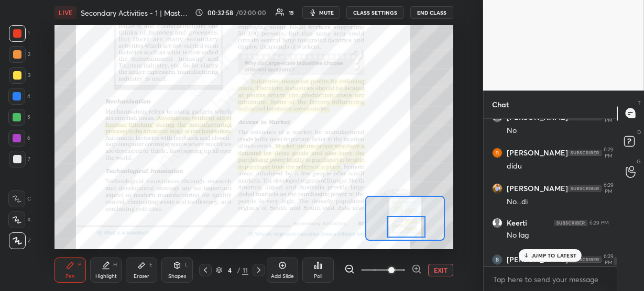
click at [540, 253] on p "JUMP TO LATEST" at bounding box center [553, 255] width 45 height 6
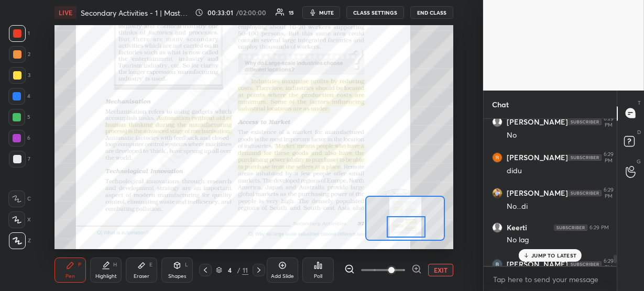
click at [542, 252] on p "JUMP TO LATEST" at bounding box center [553, 255] width 45 height 6
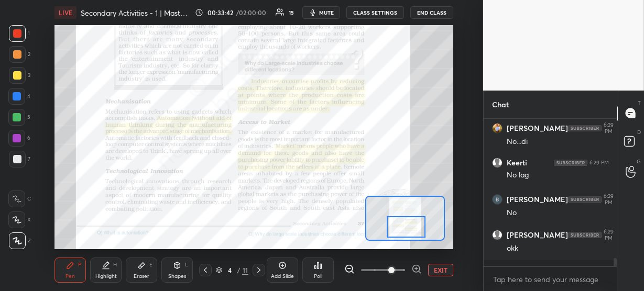
scroll to position [2705, 0]
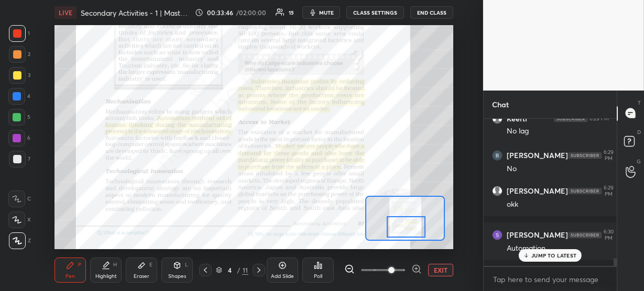
click at [550, 250] on div "JUMP TO LATEST" at bounding box center [550, 255] width 63 height 13
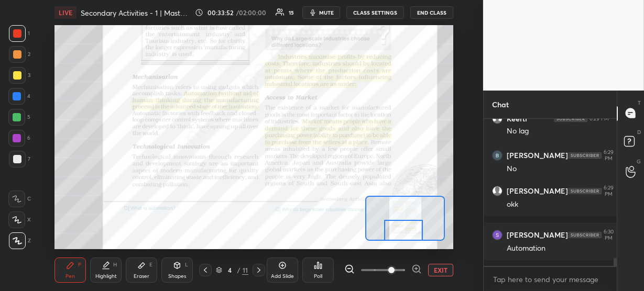
drag, startPoint x: 406, startPoint y: 218, endPoint x: 404, endPoint y: 226, distance: 7.6
click at [404, 226] on div at bounding box center [403, 230] width 39 height 21
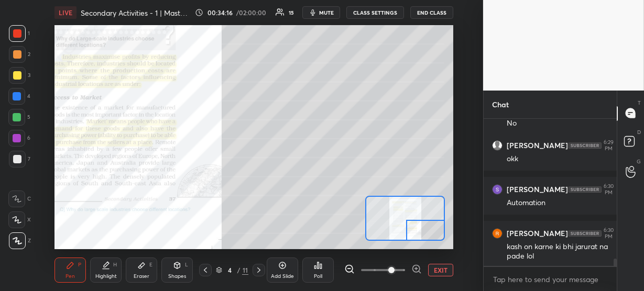
scroll to position [2786, 0]
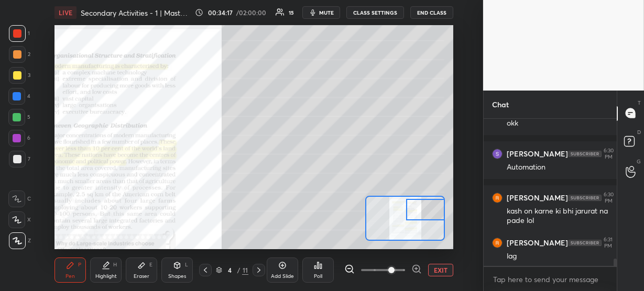
drag, startPoint x: 397, startPoint y: 228, endPoint x: 423, endPoint y: 207, distance: 33.5
click at [423, 207] on div at bounding box center [425, 209] width 39 height 21
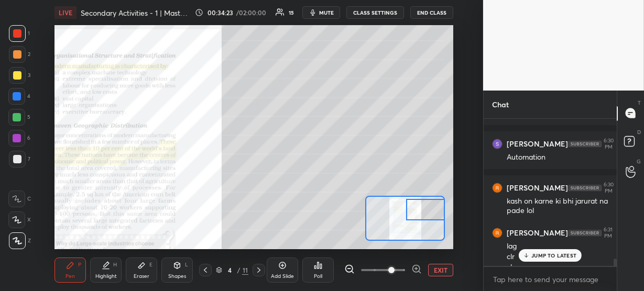
scroll to position [2806, 0]
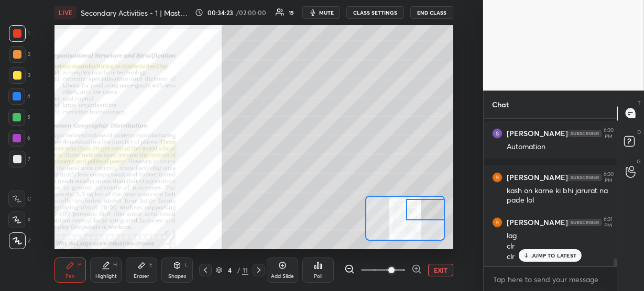
click at [531, 255] on p "JUMP TO LATEST" at bounding box center [553, 255] width 45 height 6
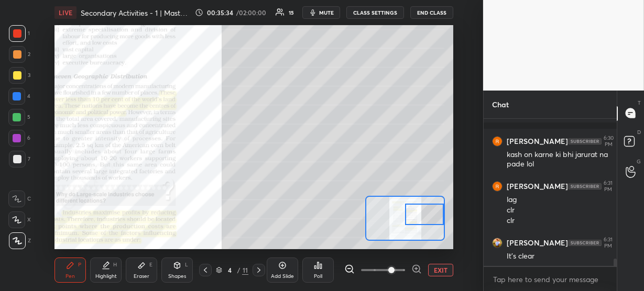
click at [431, 214] on div at bounding box center [424, 214] width 39 height 21
click at [422, 213] on div at bounding box center [423, 214] width 39 height 21
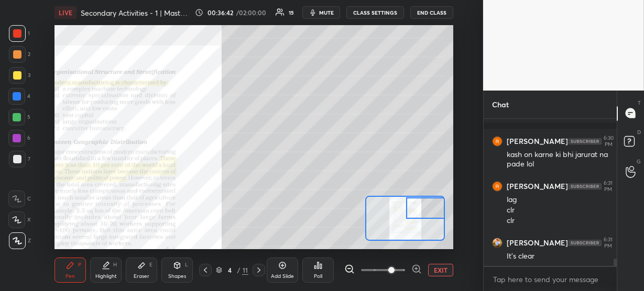
drag, startPoint x: 420, startPoint y: 213, endPoint x: 424, endPoint y: 206, distance: 8.0
click at [424, 206] on div at bounding box center [425, 207] width 39 height 21
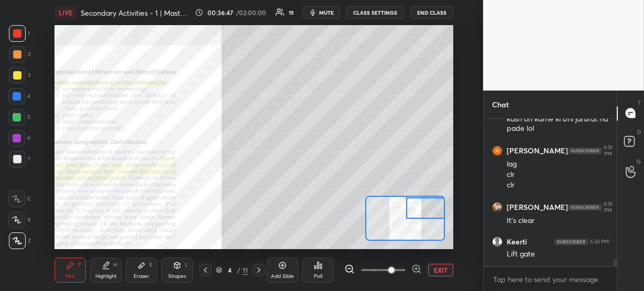
scroll to position [2921, 0]
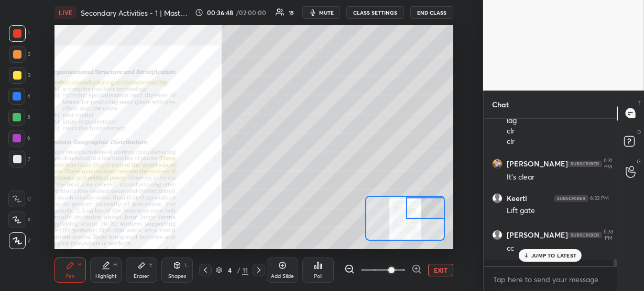
drag, startPoint x: 427, startPoint y: 210, endPoint x: 429, endPoint y: 202, distance: 8.1
click at [429, 202] on div at bounding box center [425, 207] width 39 height 21
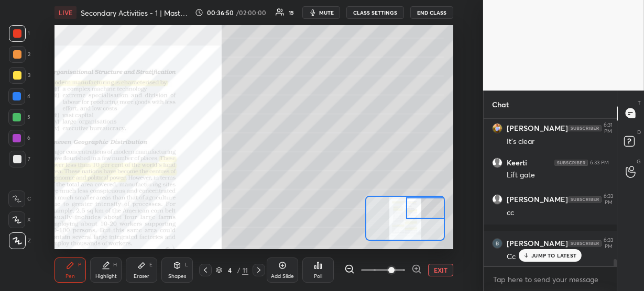
click at [541, 253] on p "JUMP TO LATEST" at bounding box center [553, 255] width 45 height 6
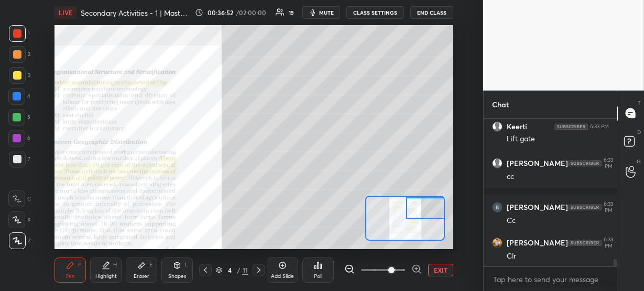
click at [435, 206] on div at bounding box center [425, 207] width 39 height 21
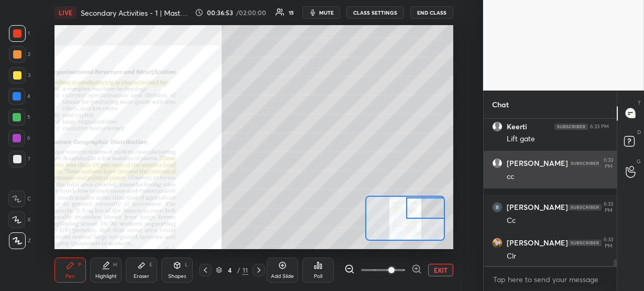
scroll to position [2974, 0]
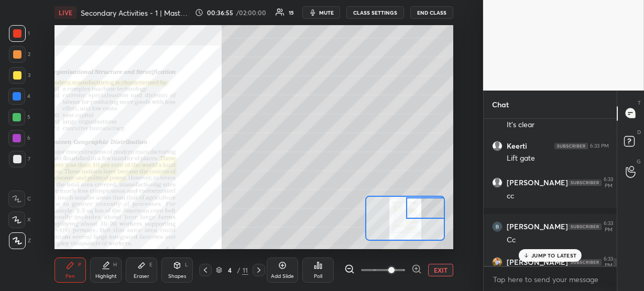
click at [545, 255] on p "JUMP TO LATEST" at bounding box center [553, 255] width 45 height 6
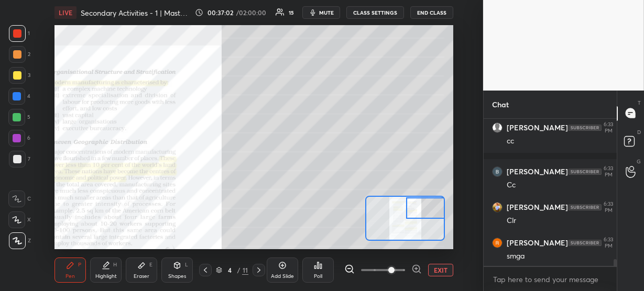
scroll to position [3064, 0]
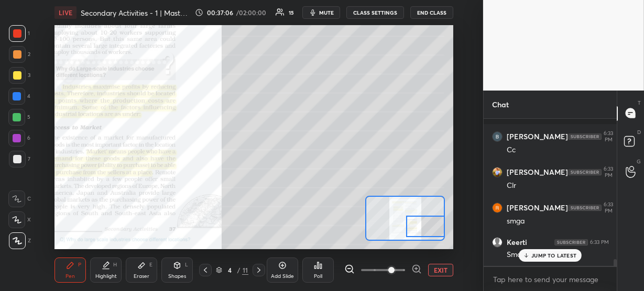
drag, startPoint x: 428, startPoint y: 210, endPoint x: 429, endPoint y: 228, distance: 18.3
click at [429, 228] on div at bounding box center [425, 226] width 39 height 21
click at [541, 256] on p "JUMP TO LATEST" at bounding box center [553, 255] width 45 height 6
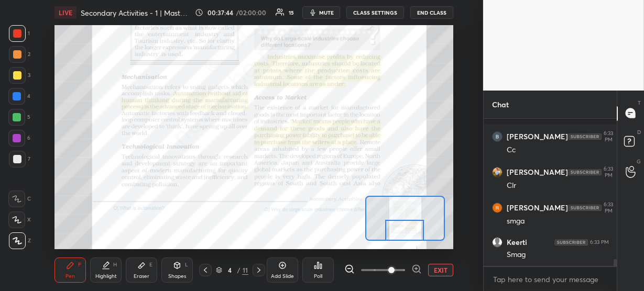
drag, startPoint x: 436, startPoint y: 228, endPoint x: 415, endPoint y: 233, distance: 21.6
click at [415, 233] on div at bounding box center [404, 230] width 39 height 21
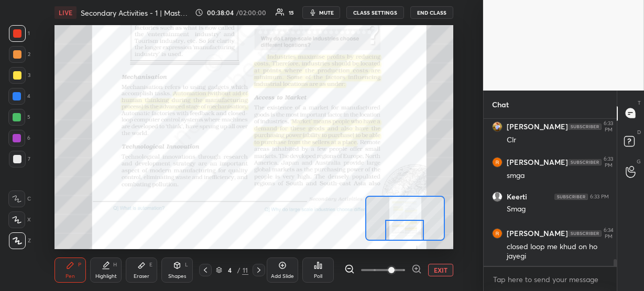
scroll to position [3120, 0]
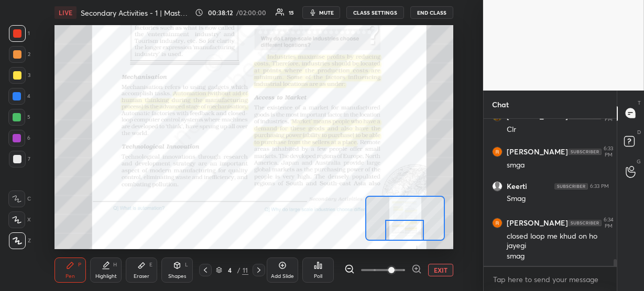
click at [416, 235] on div at bounding box center [404, 230] width 39 height 21
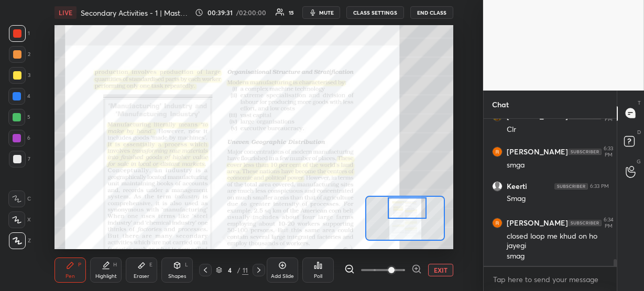
drag, startPoint x: 407, startPoint y: 230, endPoint x: 410, endPoint y: 206, distance: 24.2
click at [410, 206] on div at bounding box center [407, 207] width 39 height 21
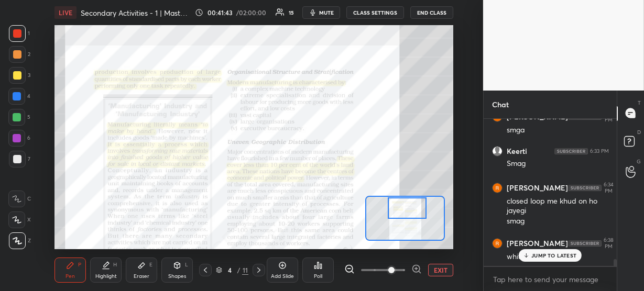
click at [552, 255] on p "JUMP TO LATEST" at bounding box center [553, 255] width 45 height 6
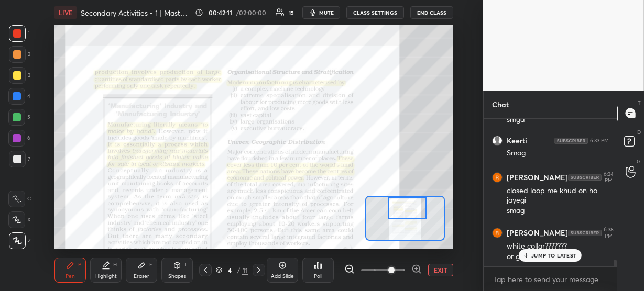
click at [552, 255] on p "JUMP TO LATEST" at bounding box center [553, 255] width 45 height 6
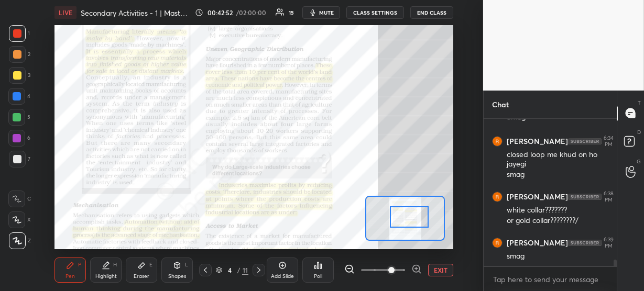
drag, startPoint x: 404, startPoint y: 211, endPoint x: 406, endPoint y: 220, distance: 9.3
click at [406, 220] on div at bounding box center [409, 216] width 39 height 21
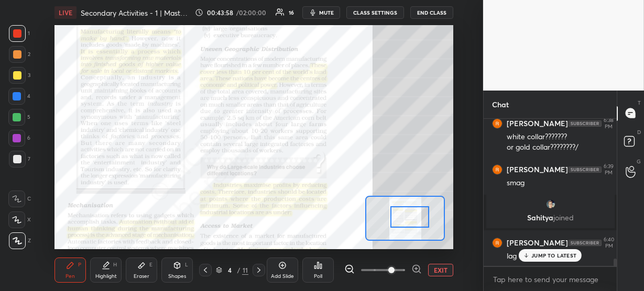
scroll to position [2771, 0]
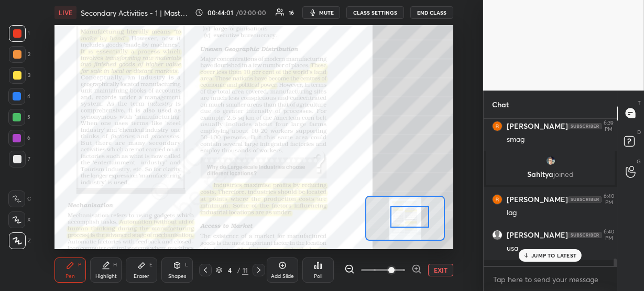
click at [541, 257] on p "JUMP TO LATEST" at bounding box center [553, 255] width 45 height 6
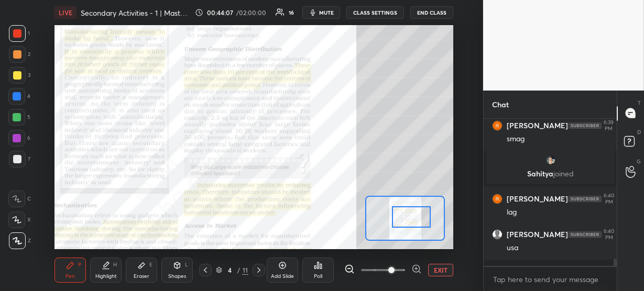
click at [421, 217] on div at bounding box center [411, 216] width 39 height 21
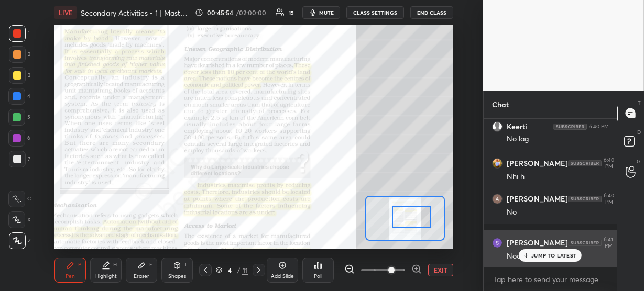
scroll to position [3049, 0]
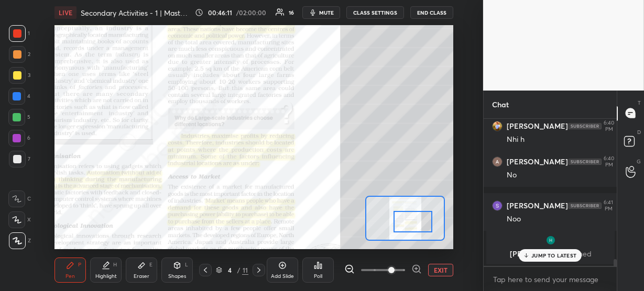
click at [413, 218] on div at bounding box center [412, 221] width 39 height 21
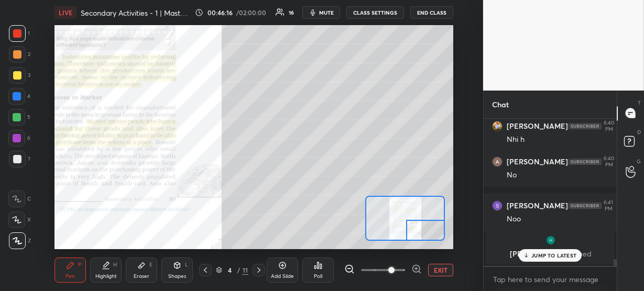
drag, startPoint x: 414, startPoint y: 219, endPoint x: 432, endPoint y: 256, distance: 40.5
click at [432, 256] on div "LIVE Secondary Activities - 1 | Mastery Course 00:46:16 / 02:00:00 16 mute CLAS…" at bounding box center [254, 145] width 441 height 291
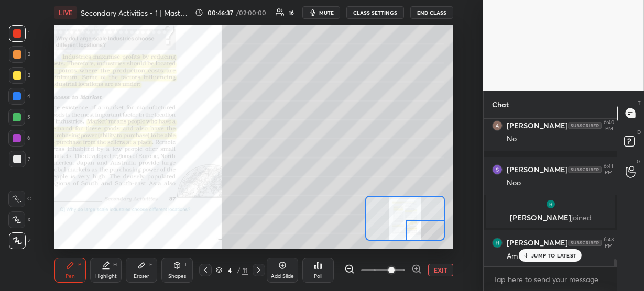
scroll to position [2962, 0]
click at [556, 260] on div "JUMP TO LATEST" at bounding box center [550, 255] width 63 height 13
drag, startPoint x: 415, startPoint y: 230, endPoint x: 415, endPoint y: 238, distance: 7.3
click at [415, 238] on div at bounding box center [425, 230] width 39 height 21
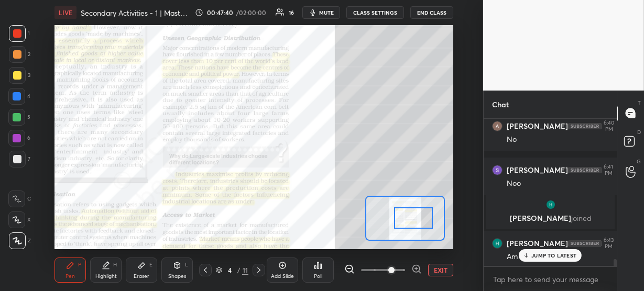
scroll to position [2998, 0]
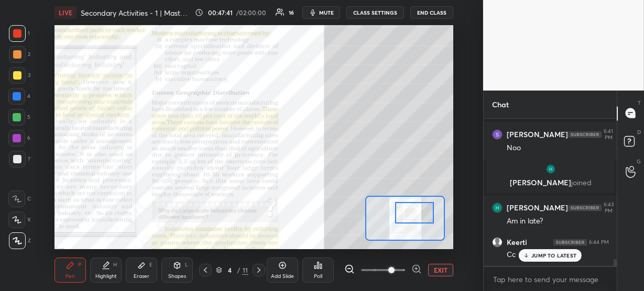
drag, startPoint x: 420, startPoint y: 233, endPoint x: 409, endPoint y: 215, distance: 20.2
click at [409, 215] on div at bounding box center [414, 212] width 39 height 21
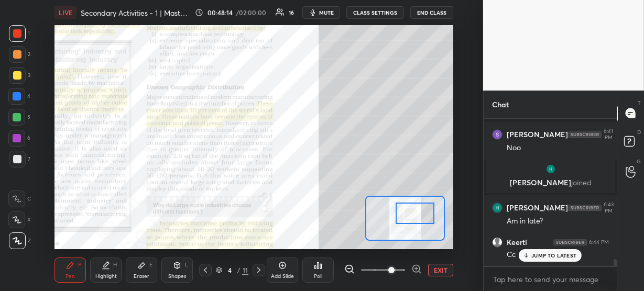
click at [533, 256] on p "JUMP TO LATEST" at bounding box center [553, 255] width 45 height 6
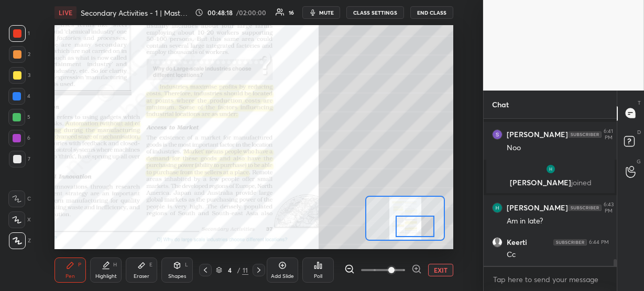
drag, startPoint x: 423, startPoint y: 211, endPoint x: 423, endPoint y: 225, distance: 13.6
click at [423, 225] on div at bounding box center [414, 226] width 39 height 21
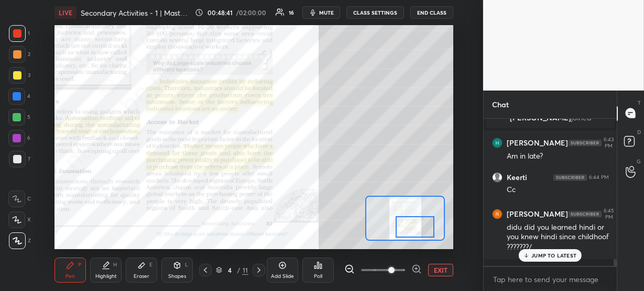
scroll to position [3098, 0]
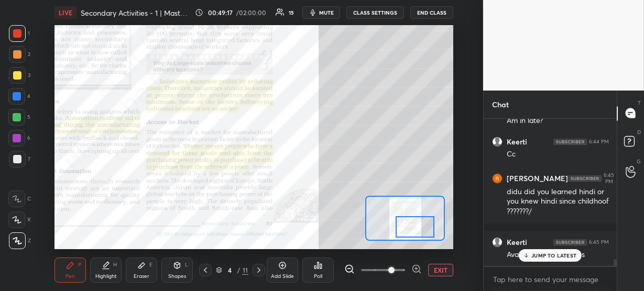
click at [555, 258] on p "JUMP TO LATEST" at bounding box center [553, 255] width 45 height 6
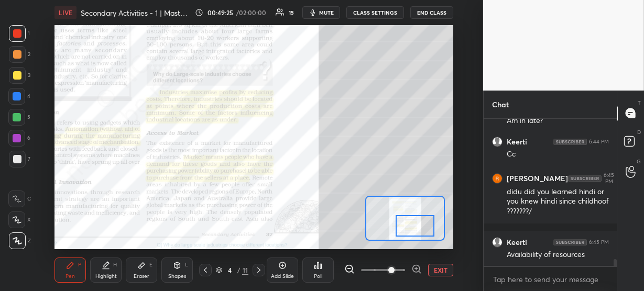
click at [415, 223] on div at bounding box center [414, 225] width 39 height 21
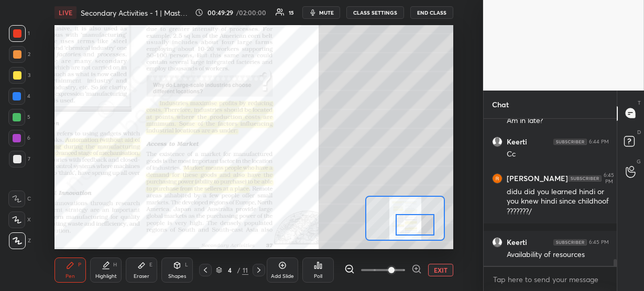
click at [415, 225] on div at bounding box center [414, 224] width 39 height 21
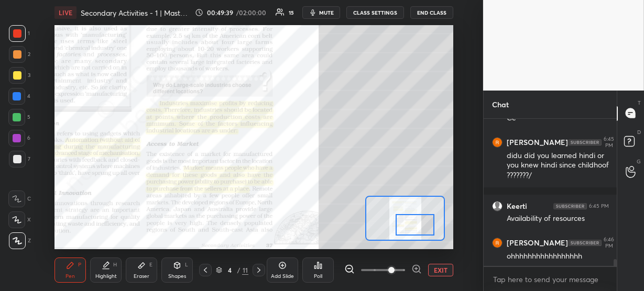
scroll to position [3145, 0]
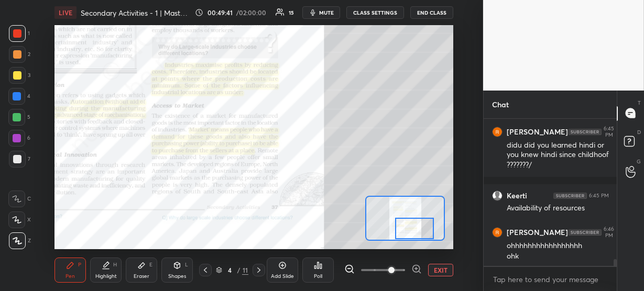
click at [414, 228] on div at bounding box center [414, 228] width 39 height 21
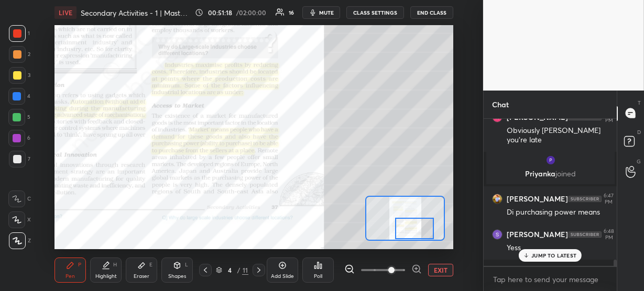
scroll to position [3273, 0]
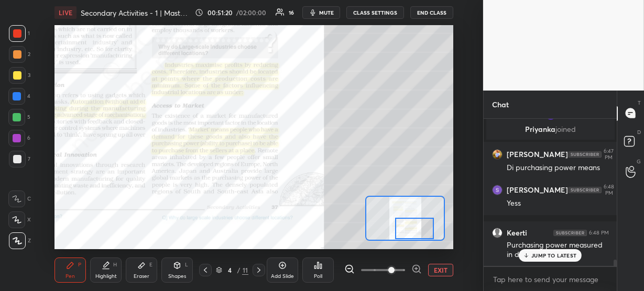
click at [535, 253] on p "JUMP TO LATEST" at bounding box center [553, 255] width 45 height 6
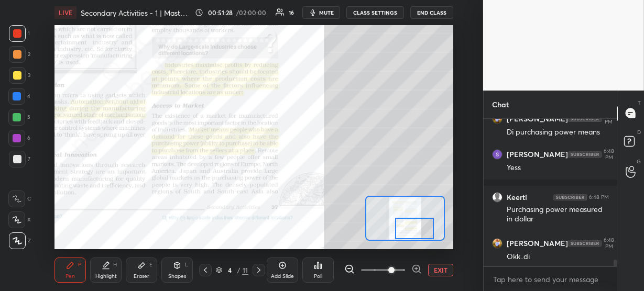
scroll to position [3355, 0]
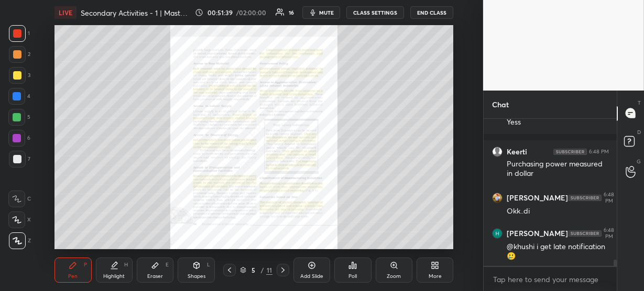
click at [391, 268] on icon at bounding box center [394, 265] width 8 height 8
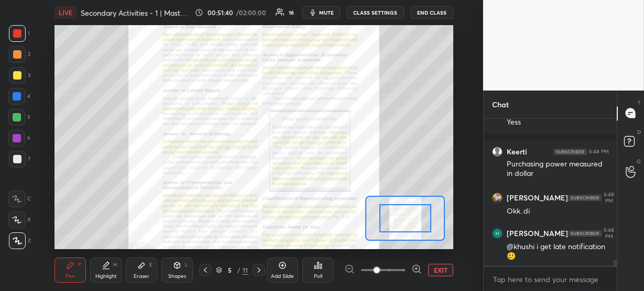
click at [418, 270] on icon at bounding box center [416, 269] width 10 height 10
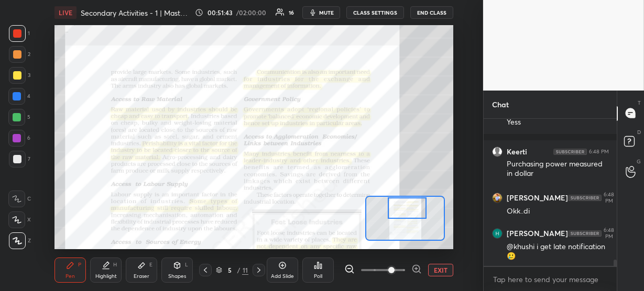
drag, startPoint x: 405, startPoint y: 217, endPoint x: 407, endPoint y: 206, distance: 11.7
click at [407, 206] on div at bounding box center [407, 207] width 39 height 21
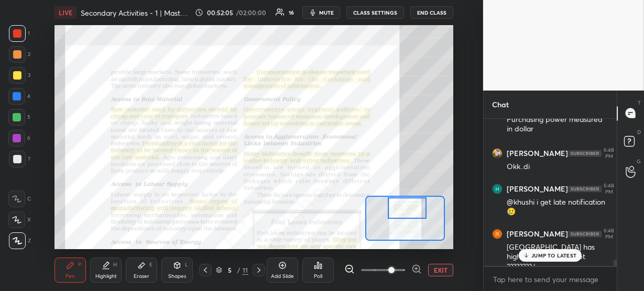
scroll to position [3410, 0]
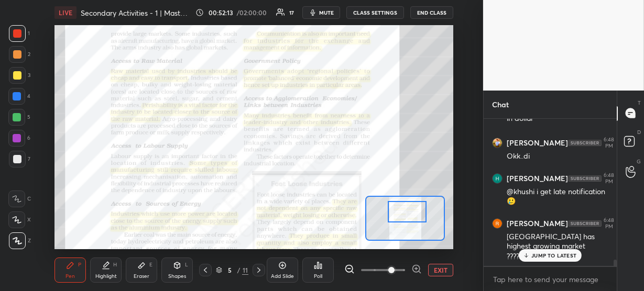
click at [409, 213] on div at bounding box center [407, 211] width 39 height 21
click at [523, 253] on icon at bounding box center [526, 255] width 7 height 6
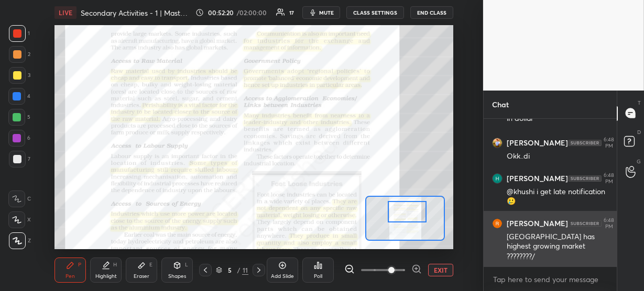
scroll to position [3446, 0]
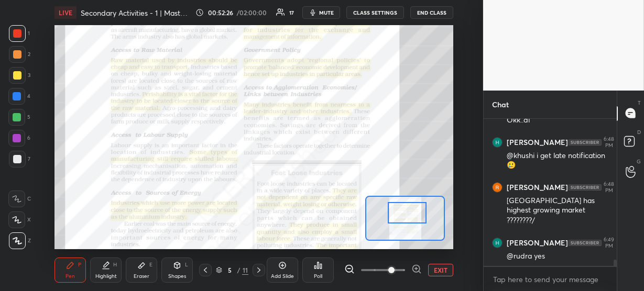
click at [411, 215] on div at bounding box center [407, 212] width 39 height 21
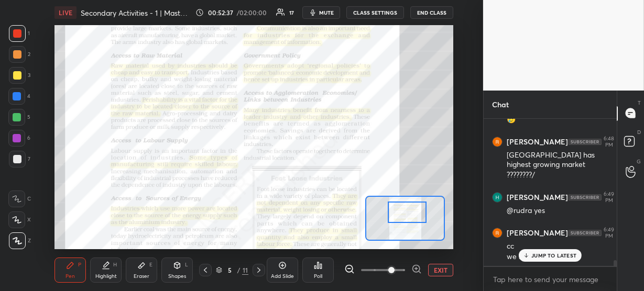
scroll to position [3527, 0]
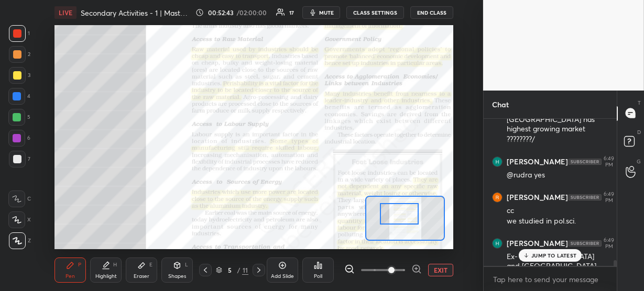
drag, startPoint x: 402, startPoint y: 216, endPoint x: 394, endPoint y: 217, distance: 8.0
click at [394, 217] on div at bounding box center [399, 213] width 39 height 21
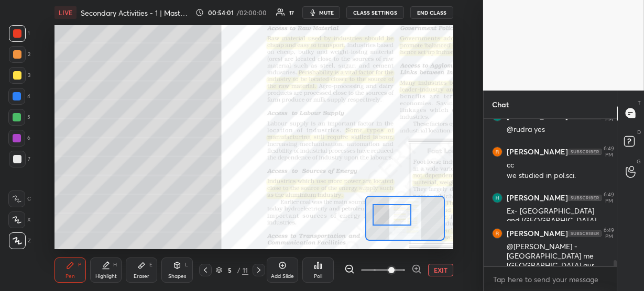
drag, startPoint x: 410, startPoint y: 218, endPoint x: 401, endPoint y: 219, distance: 8.4
click at [401, 219] on div at bounding box center [391, 214] width 39 height 21
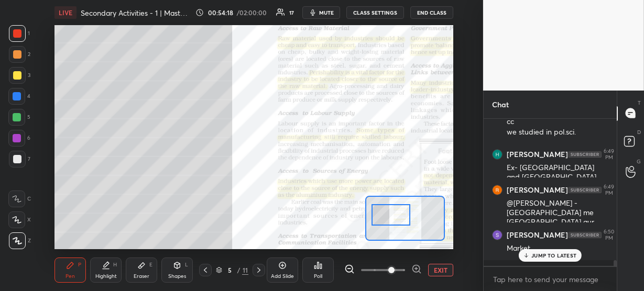
click at [541, 256] on p "JUMP TO LATEST" at bounding box center [553, 255] width 45 height 6
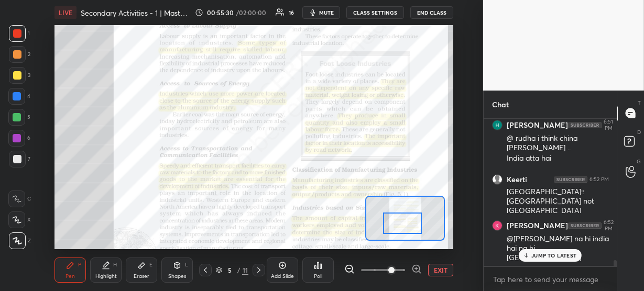
scroll to position [3806, 0]
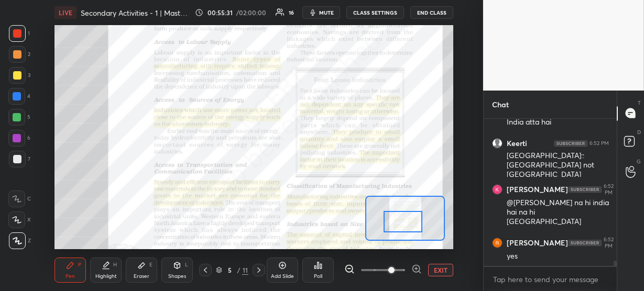
drag, startPoint x: 395, startPoint y: 215, endPoint x: 407, endPoint y: 222, distance: 13.8
click at [407, 222] on div at bounding box center [402, 221] width 39 height 21
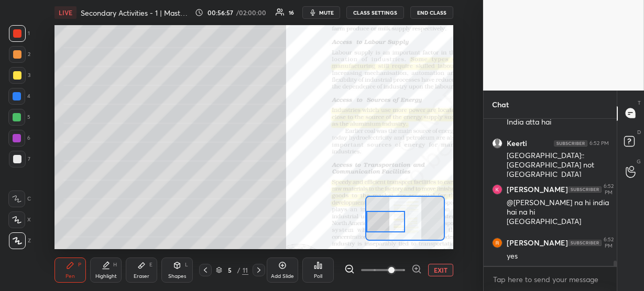
drag, startPoint x: 403, startPoint y: 221, endPoint x: 379, endPoint y: 221, distance: 23.6
click at [379, 221] on div at bounding box center [385, 221] width 39 height 21
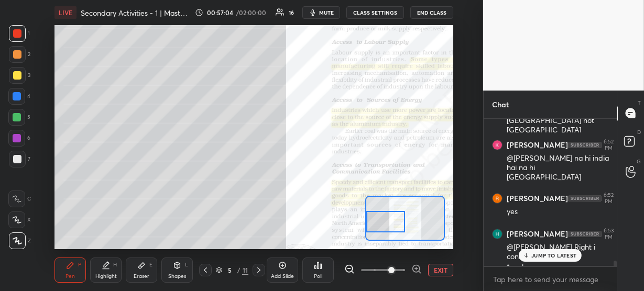
scroll to position [3861, 0]
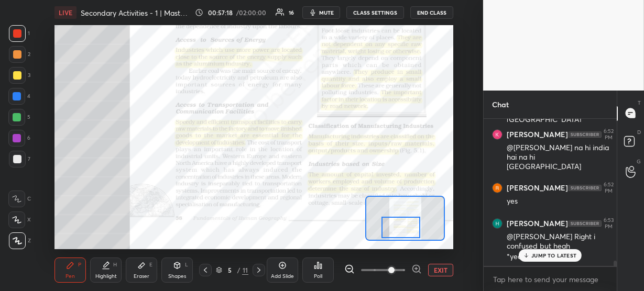
drag, startPoint x: 383, startPoint y: 222, endPoint x: 398, endPoint y: 227, distance: 16.2
click at [398, 227] on div at bounding box center [400, 227] width 39 height 21
click at [528, 258] on icon at bounding box center [526, 255] width 7 height 6
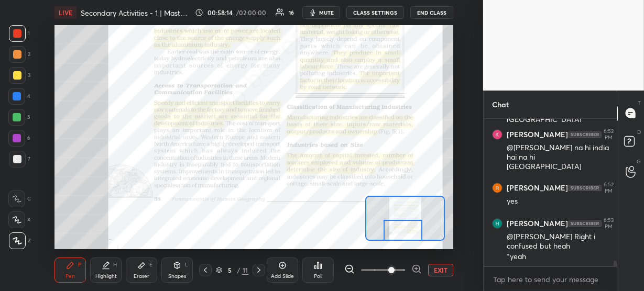
drag, startPoint x: 393, startPoint y: 225, endPoint x: 395, endPoint y: 232, distance: 7.6
click at [395, 232] on div at bounding box center [402, 230] width 39 height 21
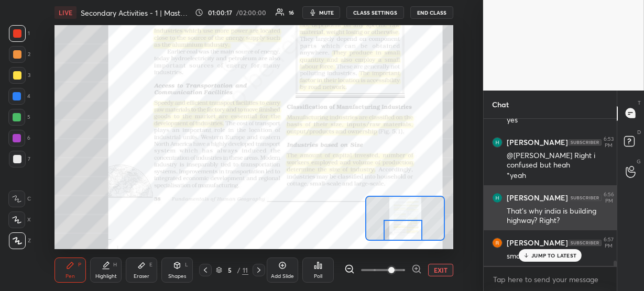
scroll to position [3977, 0]
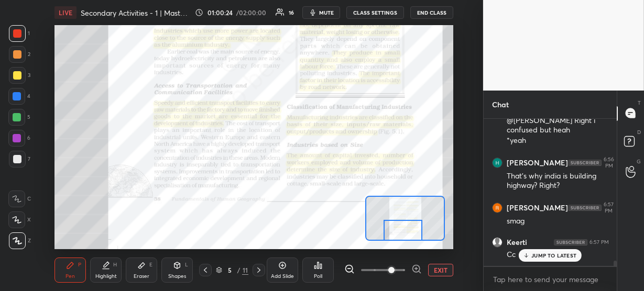
click at [561, 253] on p "JUMP TO LATEST" at bounding box center [553, 255] width 45 height 6
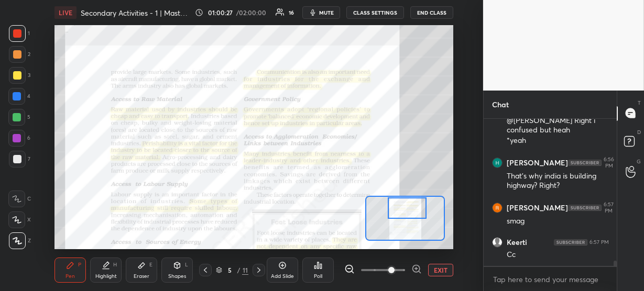
drag, startPoint x: 404, startPoint y: 234, endPoint x: 408, endPoint y: 206, distance: 28.1
click at [408, 206] on div at bounding box center [407, 207] width 39 height 21
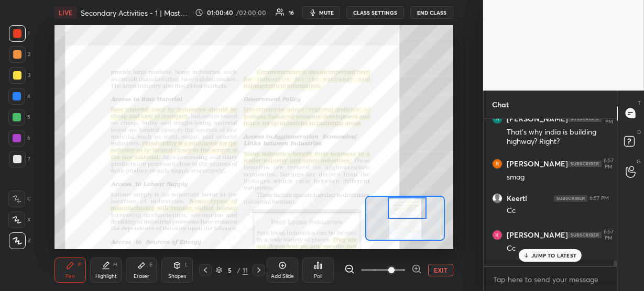
scroll to position [4057, 0]
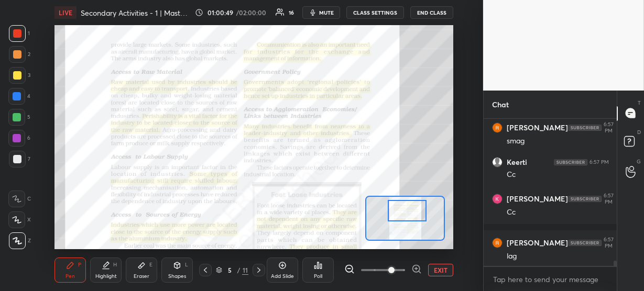
click at [411, 215] on div at bounding box center [407, 210] width 39 height 21
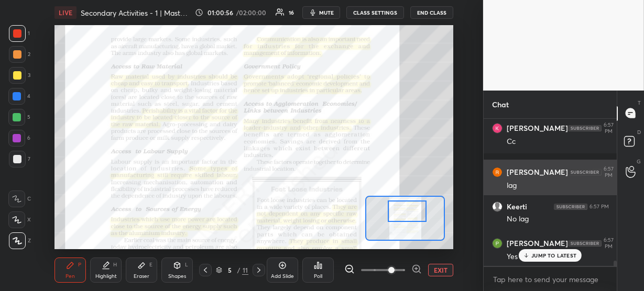
scroll to position [4172, 0]
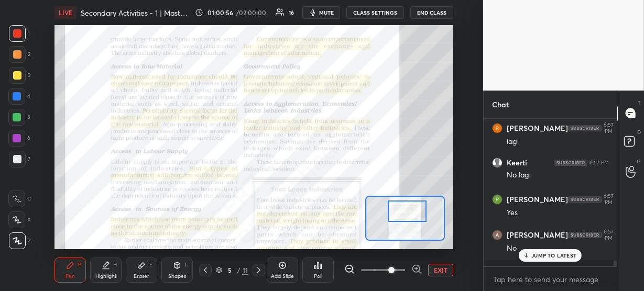
click at [538, 252] on p "JUMP TO LATEST" at bounding box center [553, 255] width 45 height 6
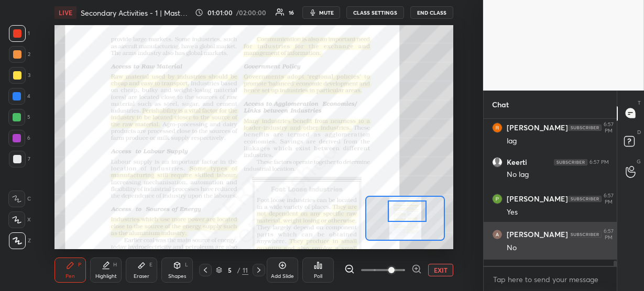
scroll to position [4163, 0]
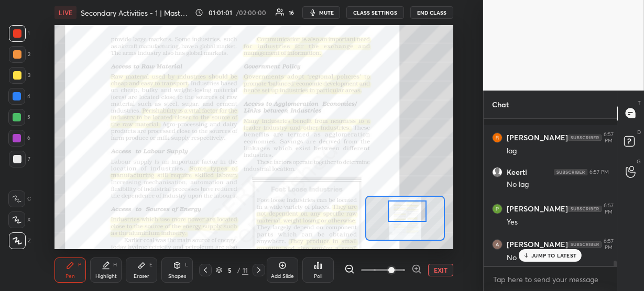
click at [546, 253] on p "JUMP TO LATEST" at bounding box center [553, 255] width 45 height 6
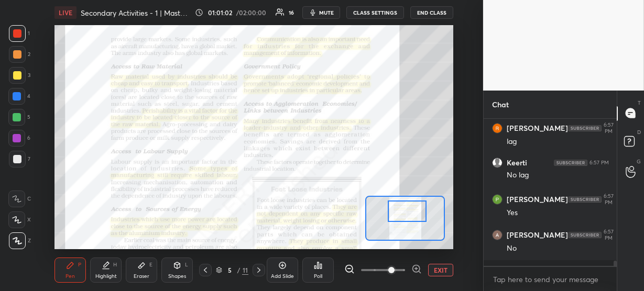
click at [546, 253] on div "[PERSON_NAME] 6:57 PM [PERSON_NAME] 6:57 PM lag [PERSON_NAME] 6:57 PM No lag [P…" at bounding box center [550, 192] width 134 height 147
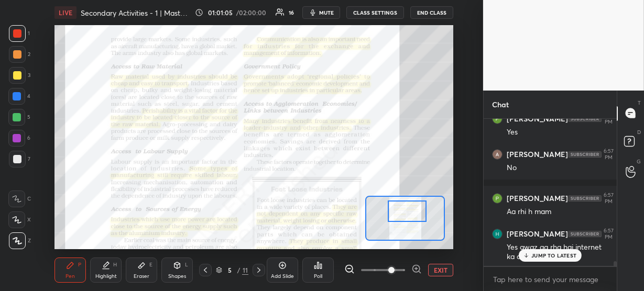
scroll to position [4297, 0]
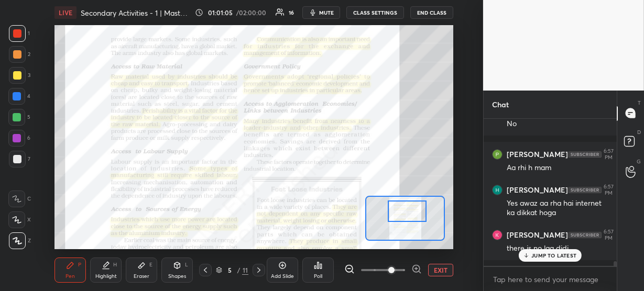
click at [545, 257] on p "JUMP TO LATEST" at bounding box center [553, 255] width 45 height 6
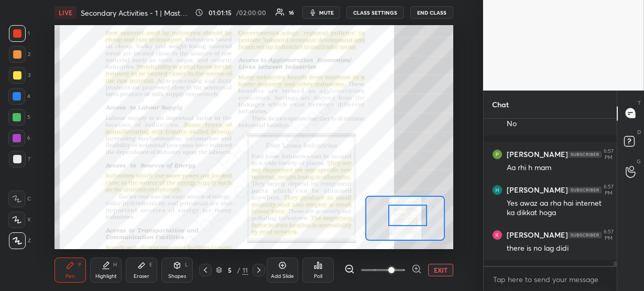
scroll to position [4333, 0]
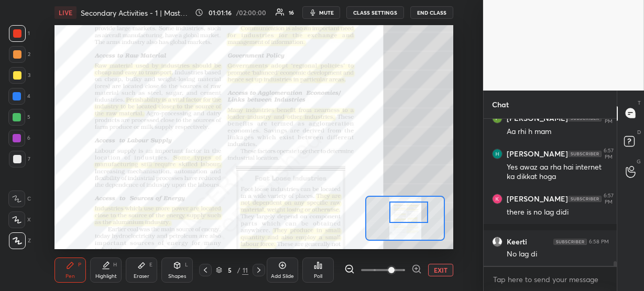
click at [414, 211] on div at bounding box center [408, 212] width 39 height 21
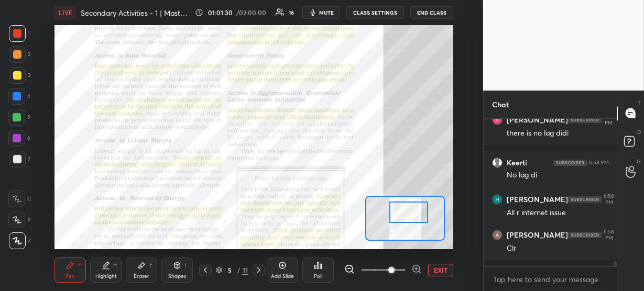
scroll to position [4448, 0]
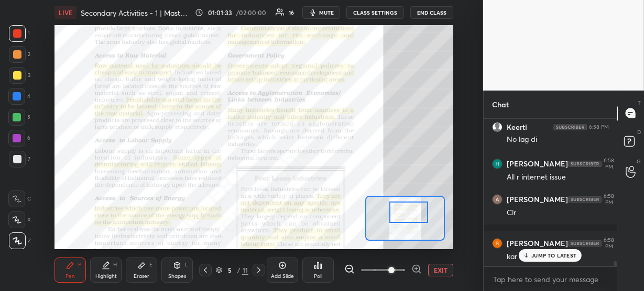
click at [532, 256] on p "JUMP TO LATEST" at bounding box center [553, 255] width 45 height 6
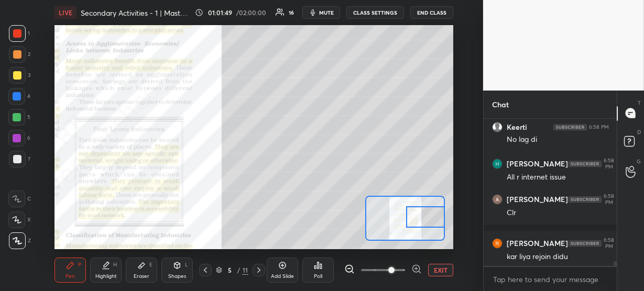
drag, startPoint x: 406, startPoint y: 215, endPoint x: 424, endPoint y: 219, distance: 18.9
click at [424, 219] on div at bounding box center [425, 216] width 39 height 21
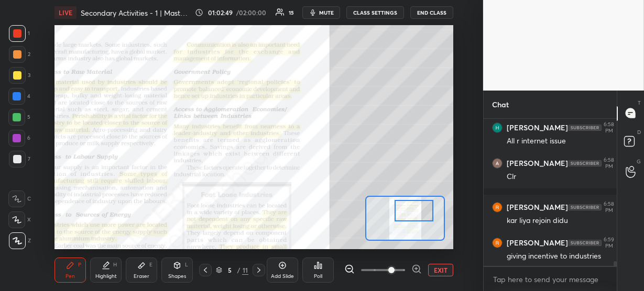
drag, startPoint x: 417, startPoint y: 212, endPoint x: 406, endPoint y: 205, distance: 13.1
click at [406, 205] on div at bounding box center [413, 210] width 39 height 21
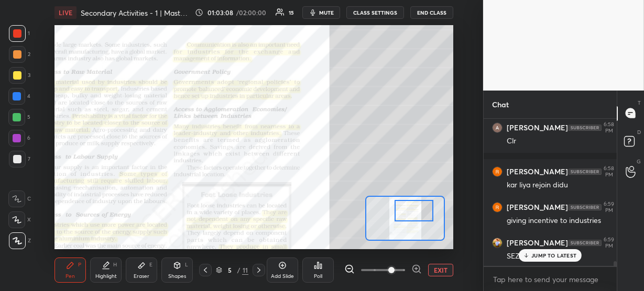
scroll to position [4554, 0]
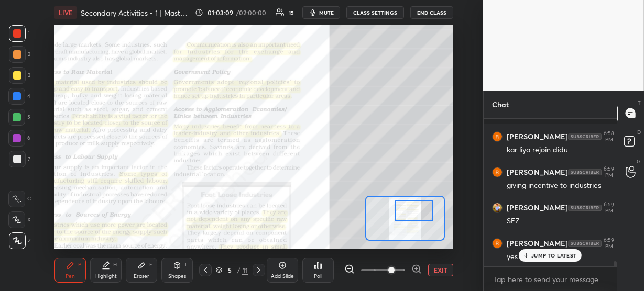
click at [534, 255] on p "JUMP TO LATEST" at bounding box center [553, 255] width 45 height 6
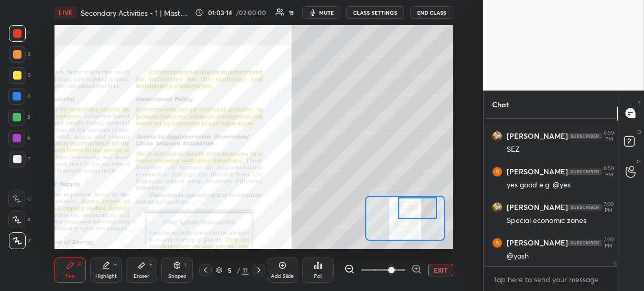
scroll to position [4680, 0]
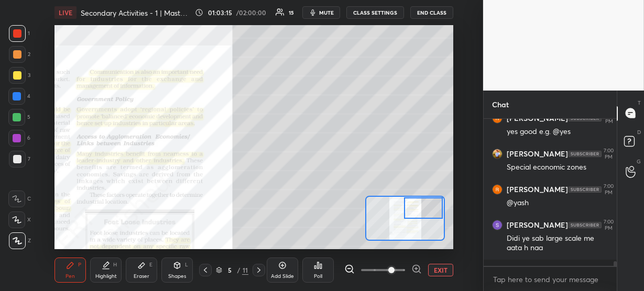
click at [415, 189] on div "Setting up your live class Poll for secs No correct answer Start poll" at bounding box center [253, 137] width 399 height 224
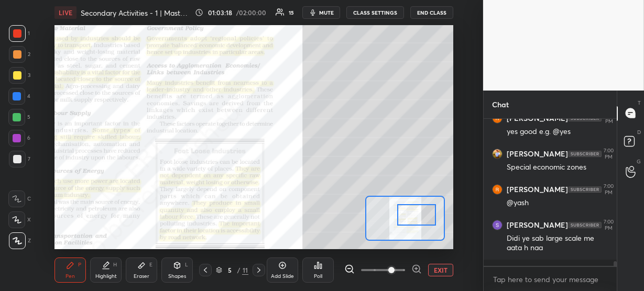
drag, startPoint x: 415, startPoint y: 204, endPoint x: 409, endPoint y: 211, distance: 9.3
click at [409, 211] on div at bounding box center [416, 214] width 39 height 21
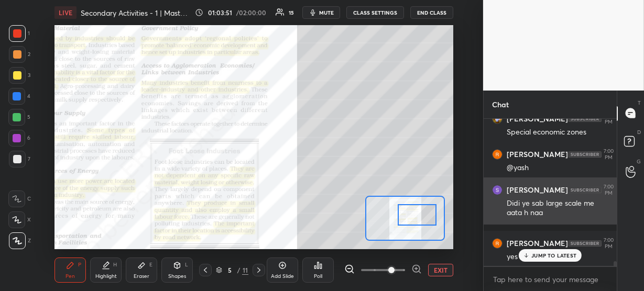
scroll to position [4750, 0]
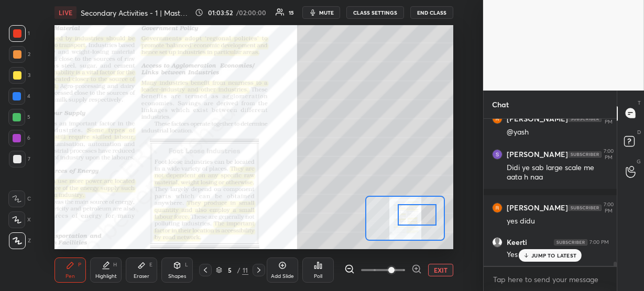
click at [531, 253] on div "JUMP TO LATEST" at bounding box center [550, 255] width 63 height 13
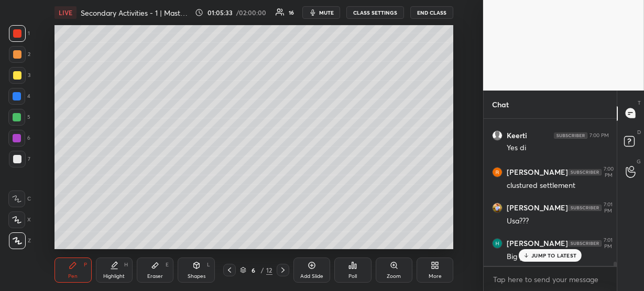
scroll to position [4903, 0]
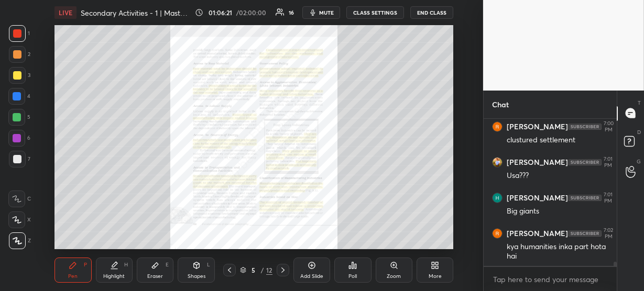
click at [395, 271] on div "Zoom" at bounding box center [394, 270] width 37 height 25
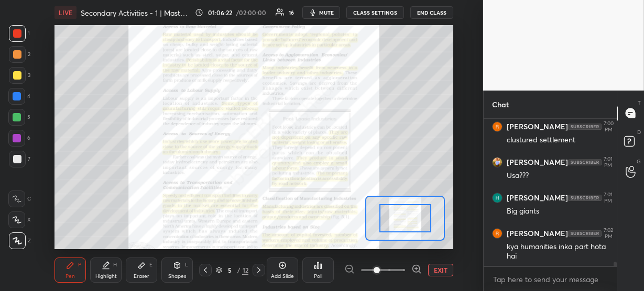
click at [415, 270] on icon at bounding box center [416, 269] width 10 height 10
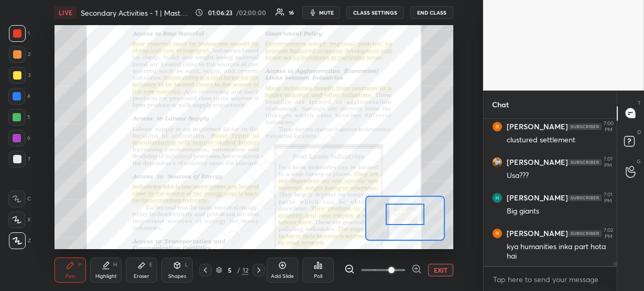
click at [405, 213] on div at bounding box center [404, 214] width 39 height 21
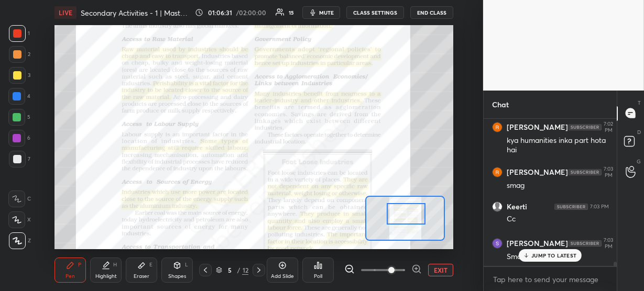
scroll to position [5054, 0]
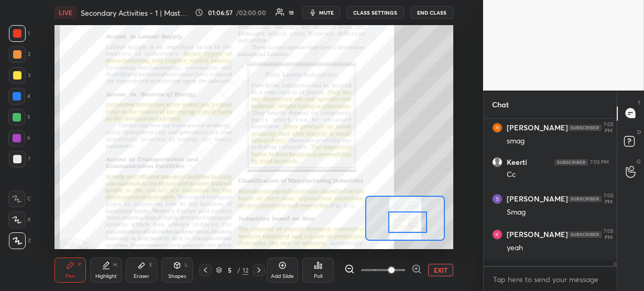
drag, startPoint x: 412, startPoint y: 217, endPoint x: 415, endPoint y: 225, distance: 8.8
click at [415, 225] on div at bounding box center [407, 222] width 39 height 21
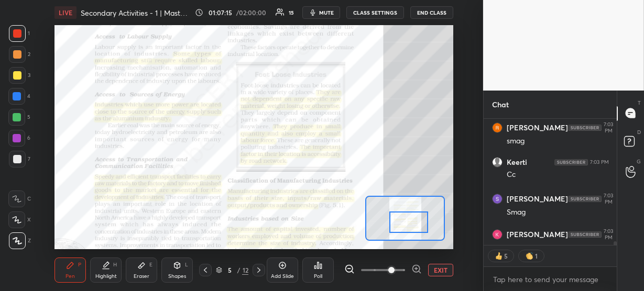
scroll to position [5110, 0]
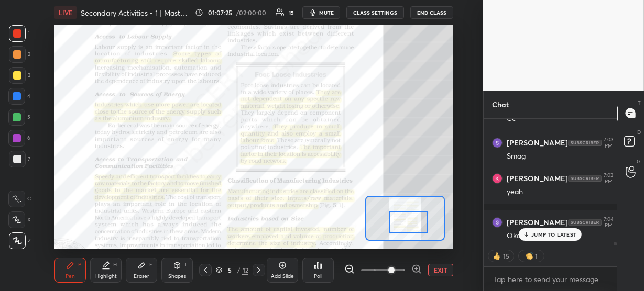
click at [553, 231] on p "JUMP TO LATEST" at bounding box center [553, 234] width 45 height 6
click at [414, 218] on div at bounding box center [408, 222] width 39 height 21
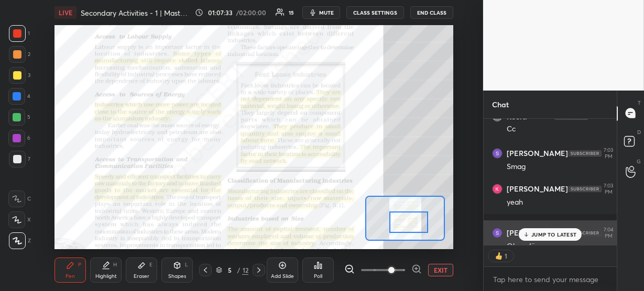
scroll to position [5156, 0]
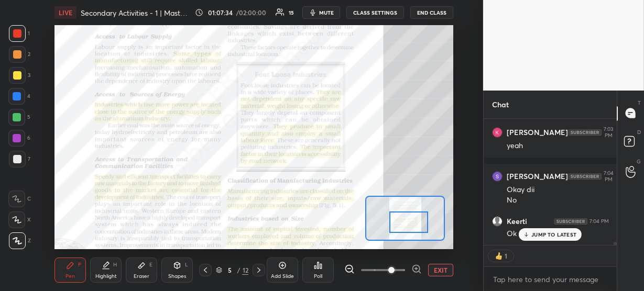
click at [545, 230] on div "JUMP TO LATEST" at bounding box center [550, 234] width 63 height 13
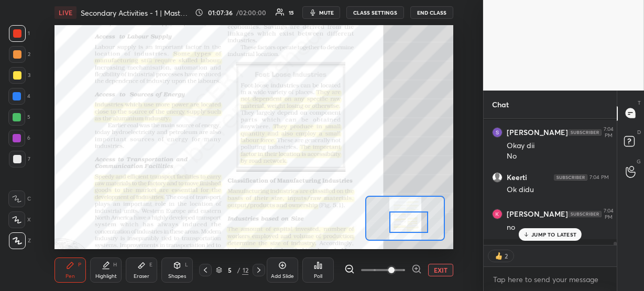
click at [539, 233] on p "JUMP TO LATEST" at bounding box center [553, 234] width 45 height 6
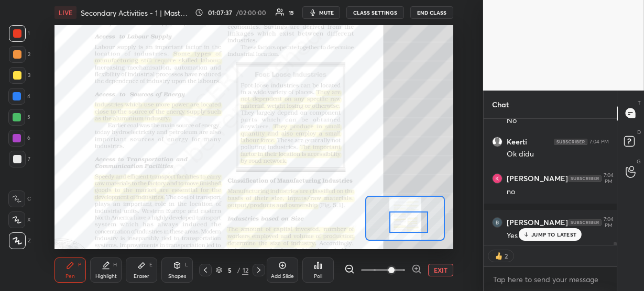
click at [539, 233] on p "JUMP TO LATEST" at bounding box center [553, 234] width 45 height 6
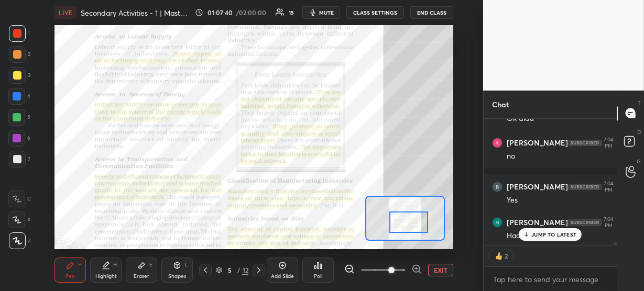
scroll to position [5335, 0]
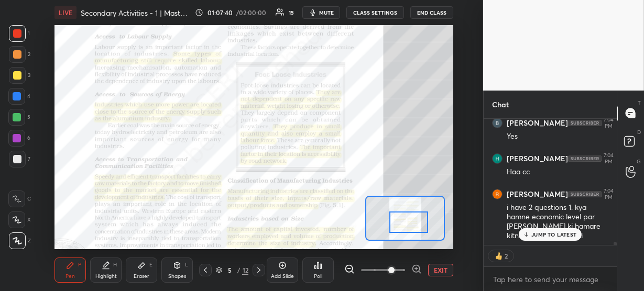
click at [539, 233] on p "JUMP TO LATEST" at bounding box center [553, 234] width 45 height 6
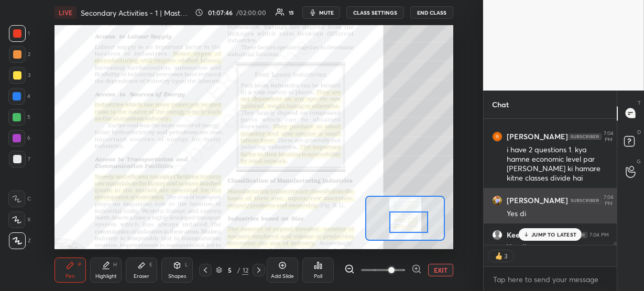
scroll to position [5382, 0]
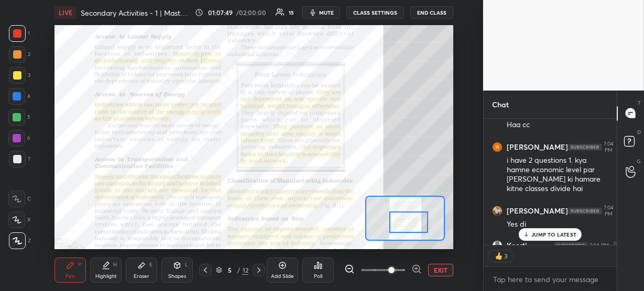
click at [547, 233] on p "JUMP TO LATEST" at bounding box center [553, 234] width 45 height 6
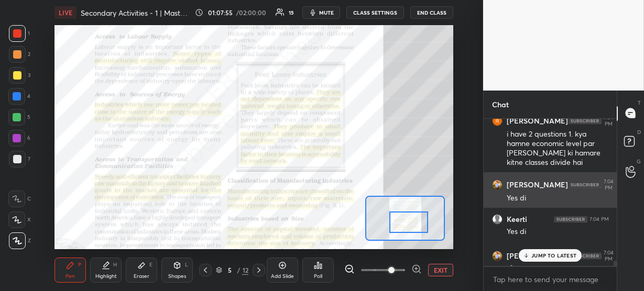
scroll to position [5384, 0]
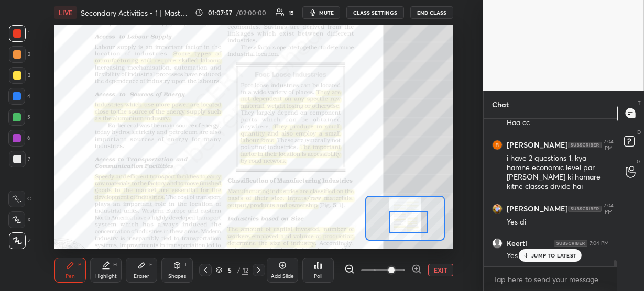
click at [548, 257] on p "JUMP TO LATEST" at bounding box center [553, 255] width 45 height 6
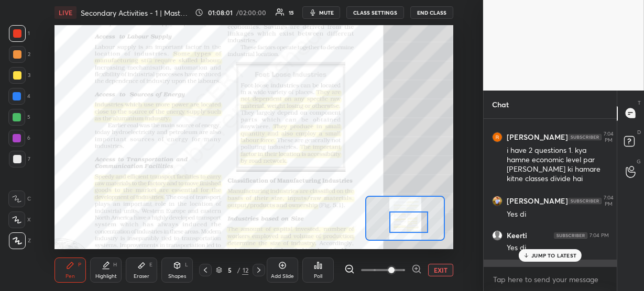
scroll to position [5391, 0]
click at [555, 256] on p "JUMP TO LATEST" at bounding box center [553, 255] width 45 height 6
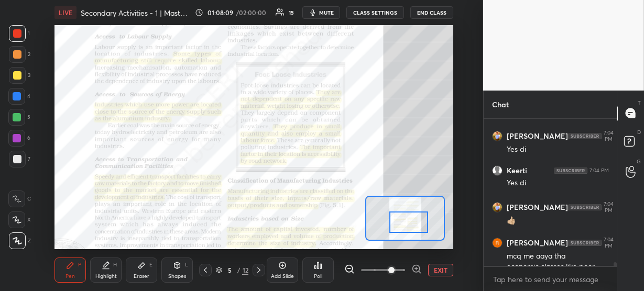
scroll to position [5467, 0]
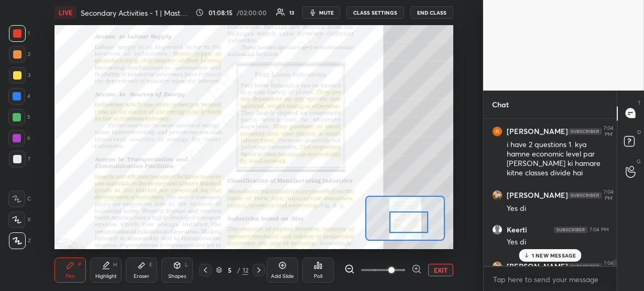
click at [547, 253] on p "1 NEW MESSAGE" at bounding box center [554, 255] width 45 height 6
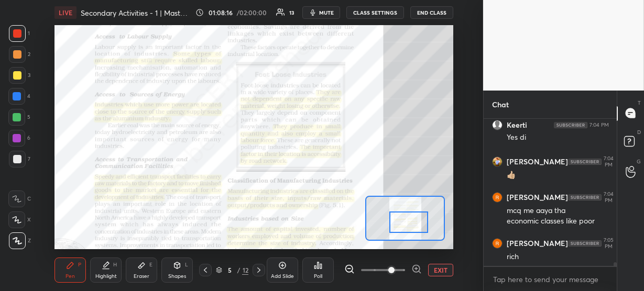
scroll to position [5513, 0]
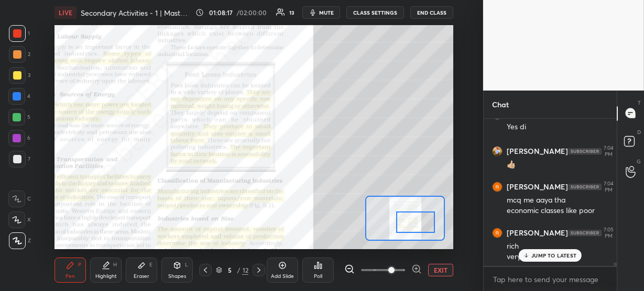
drag, startPoint x: 418, startPoint y: 224, endPoint x: 425, endPoint y: 224, distance: 6.8
click at [425, 224] on div at bounding box center [415, 222] width 39 height 21
click at [533, 256] on p "JUMP TO LATEST" at bounding box center [553, 255] width 45 height 6
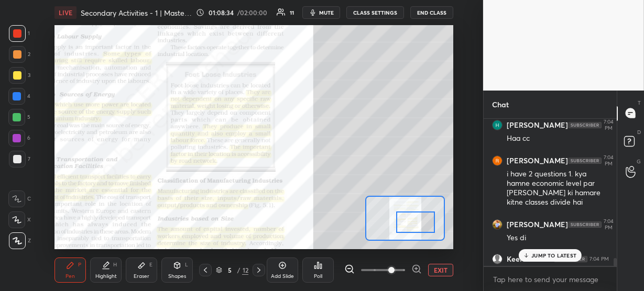
scroll to position [5368, 0]
click at [543, 253] on p "JUMP TO LATEST" at bounding box center [553, 255] width 45 height 6
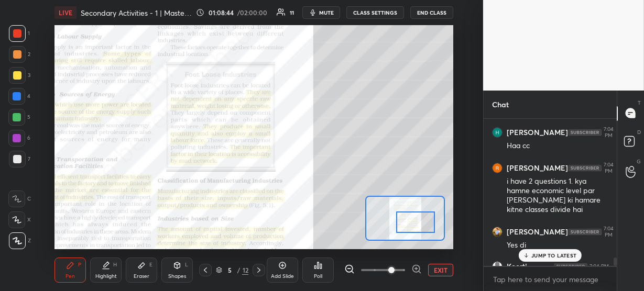
scroll to position [5361, 0]
click at [535, 249] on div "JUMP TO LATEST" at bounding box center [550, 255] width 63 height 13
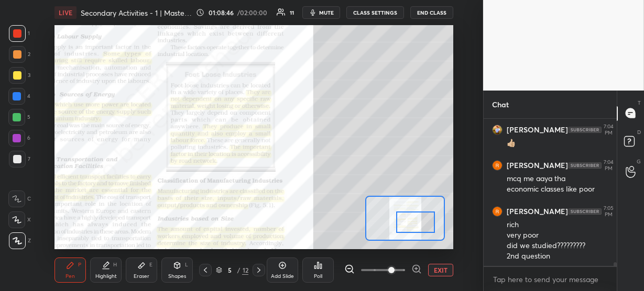
scroll to position [5554, 0]
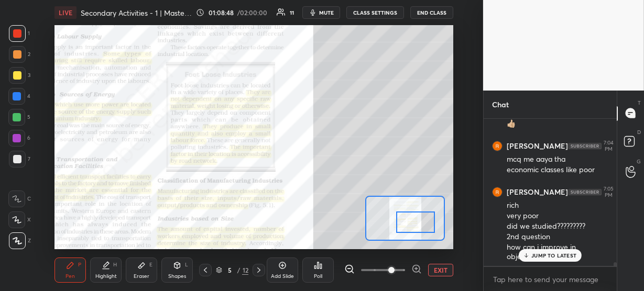
click at [537, 253] on p "JUMP TO LATEST" at bounding box center [553, 255] width 45 height 6
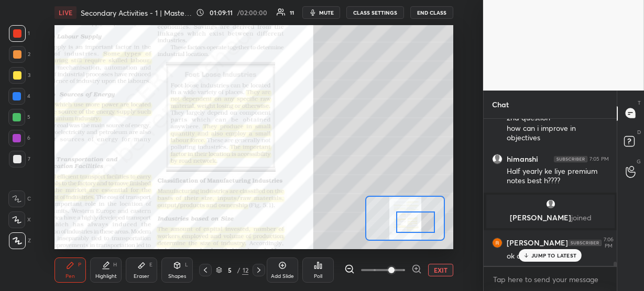
scroll to position [4766, 0]
click at [550, 252] on p "JUMP TO LATEST" at bounding box center [553, 255] width 45 height 6
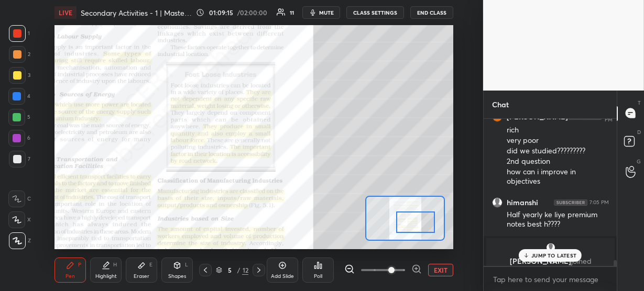
scroll to position [4722, 0]
click at [553, 252] on p "JUMP TO LATEST" at bounding box center [553, 255] width 45 height 6
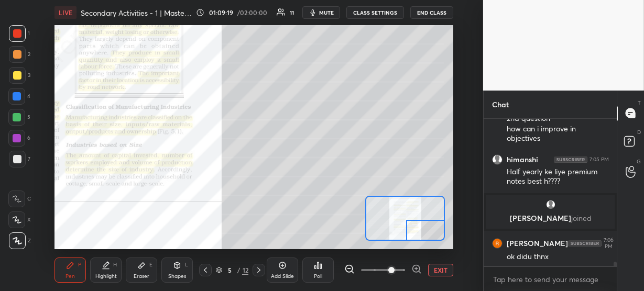
drag, startPoint x: 412, startPoint y: 220, endPoint x: 428, endPoint y: 235, distance: 21.5
click at [428, 235] on div at bounding box center [425, 230] width 39 height 21
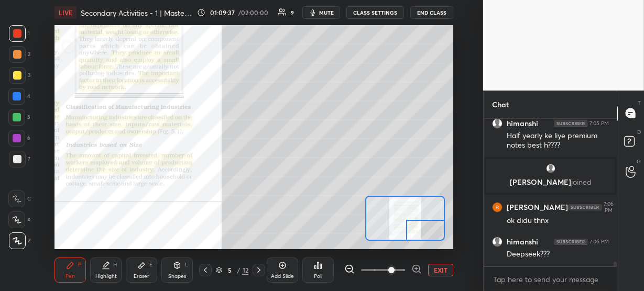
click at [436, 233] on div at bounding box center [425, 230] width 39 height 21
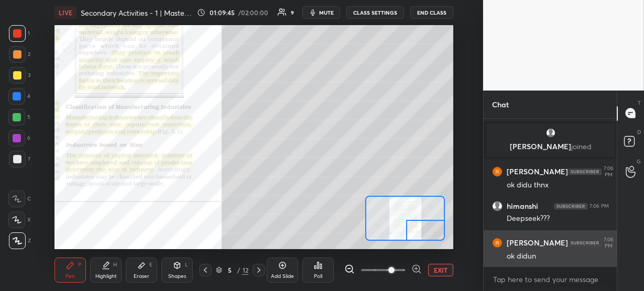
scroll to position [4848, 0]
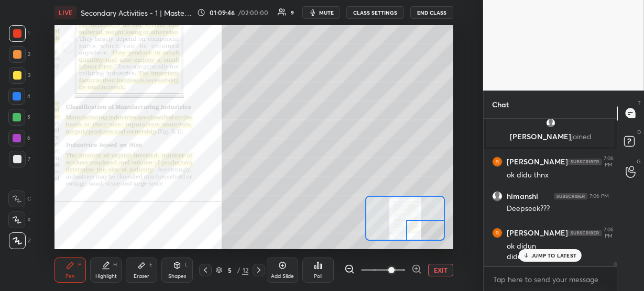
click at [540, 258] on p "JUMP TO LATEST" at bounding box center [553, 255] width 45 height 6
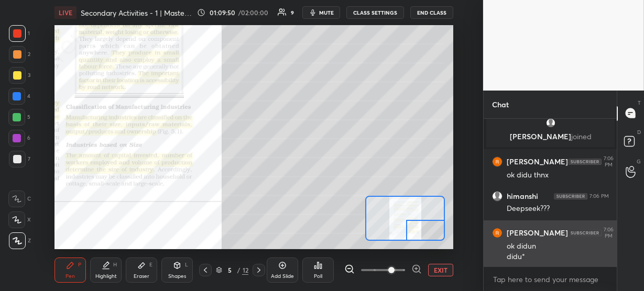
scroll to position [4883, 0]
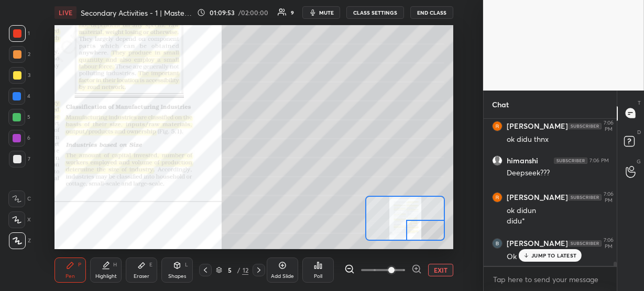
click at [530, 258] on icon at bounding box center [526, 255] width 7 height 6
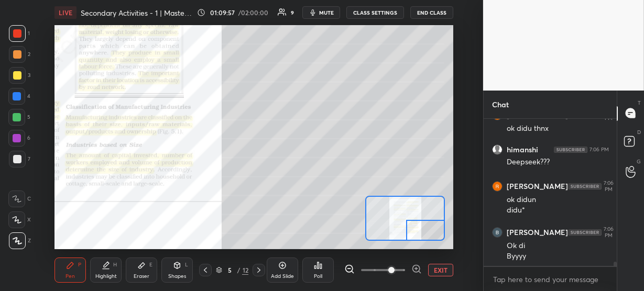
click at [432, 12] on button "END CLASS" at bounding box center [431, 12] width 43 height 13
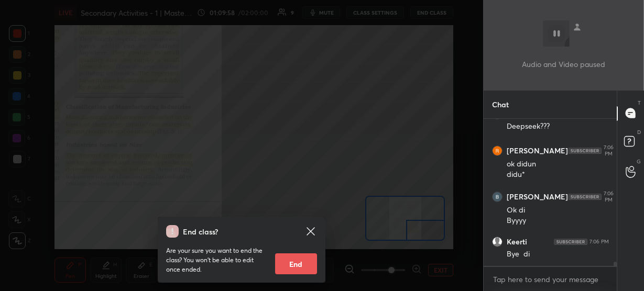
scroll to position [4965, 0]
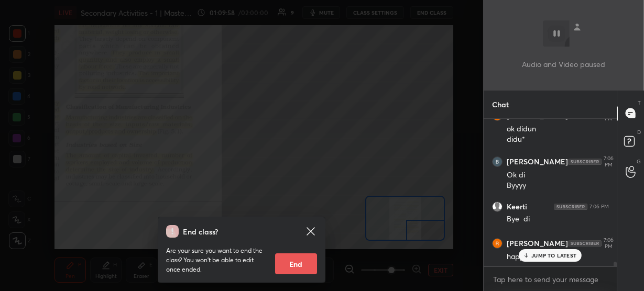
click at [291, 258] on button "End" at bounding box center [296, 263] width 42 height 21
type textarea "x"
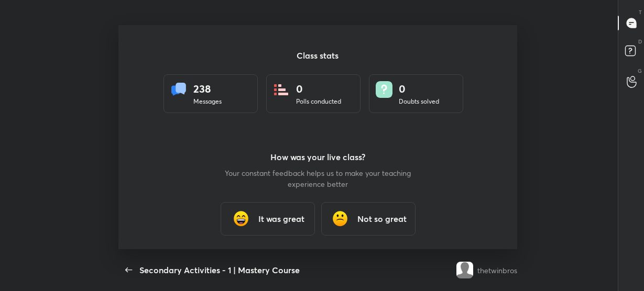
scroll to position [0, 0]
